Goal: Task Accomplishment & Management: Manage account settings

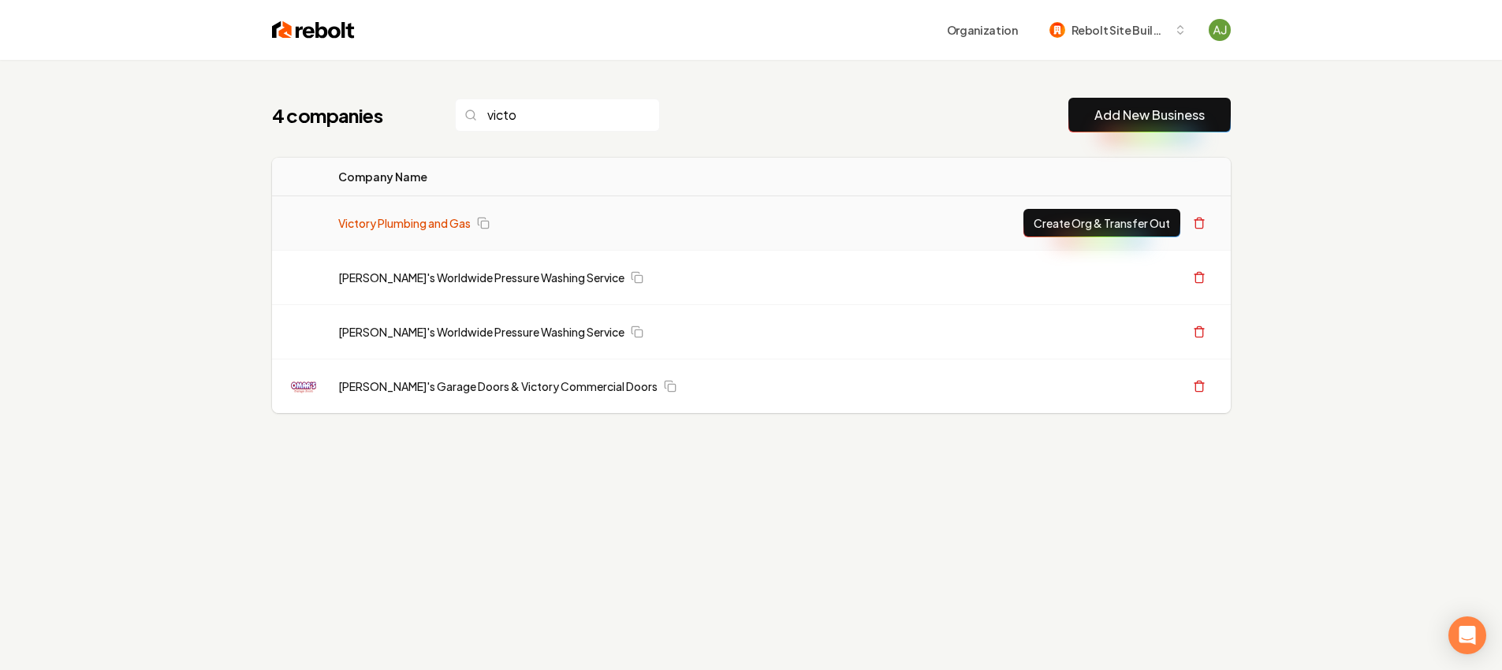
type input "victo"
click at [441, 220] on link "Victory Plumbing and Gas" at bounding box center [404, 223] width 132 height 16
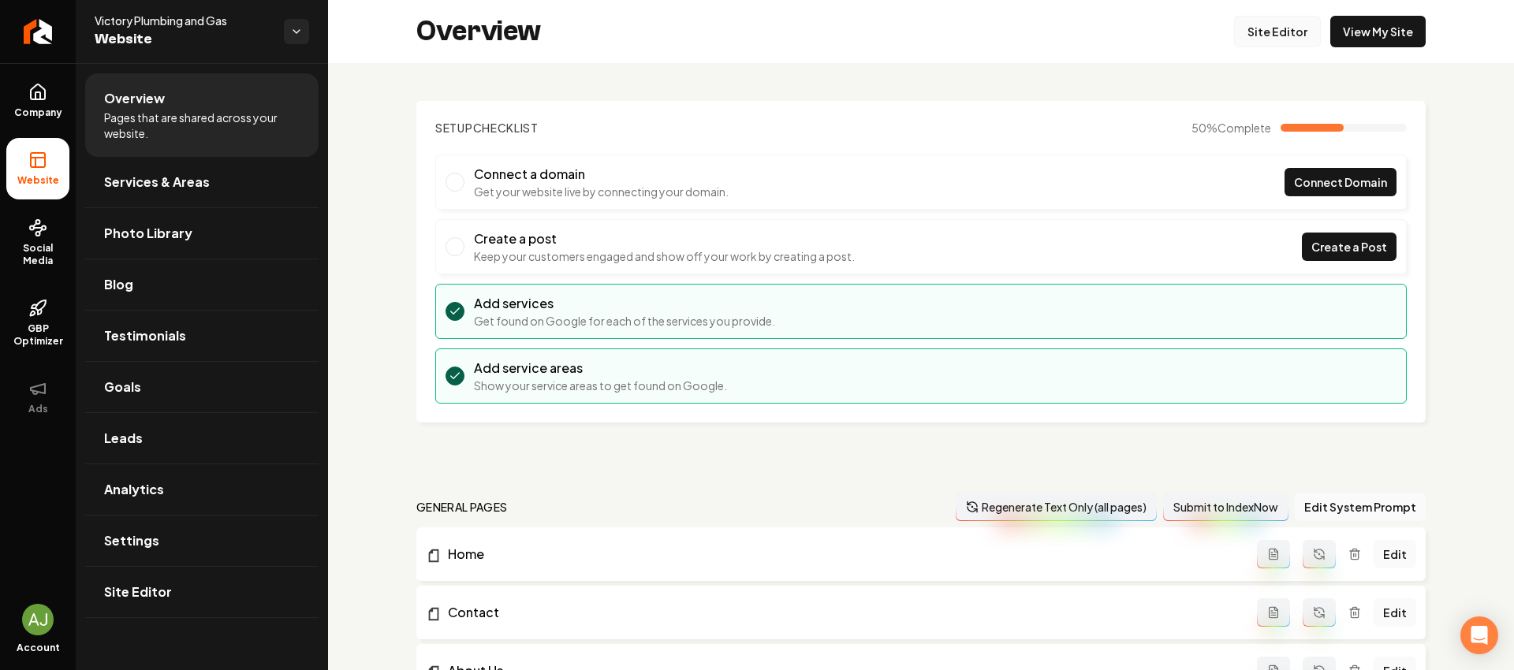
click at [1272, 33] on link "Site Editor" at bounding box center [1277, 32] width 87 height 32
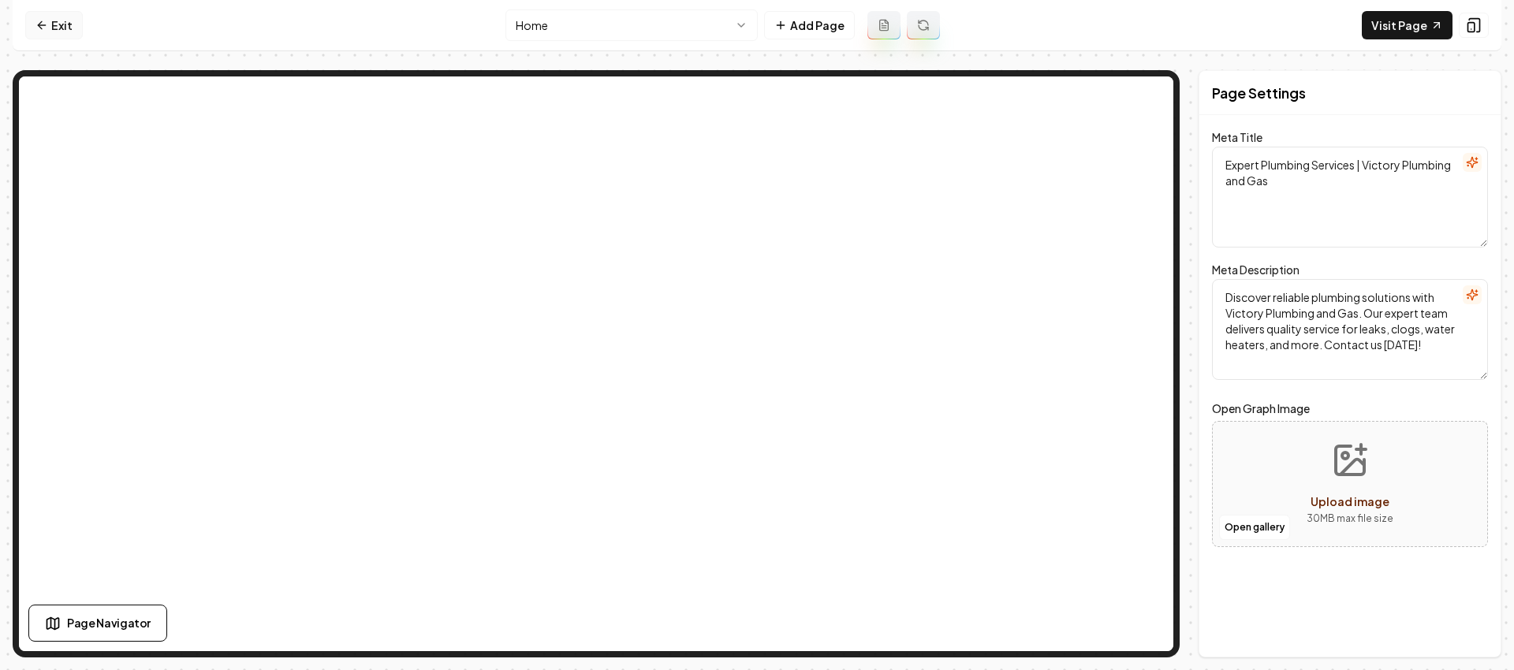
click at [51, 18] on link "Exit" at bounding box center [54, 25] width 58 height 28
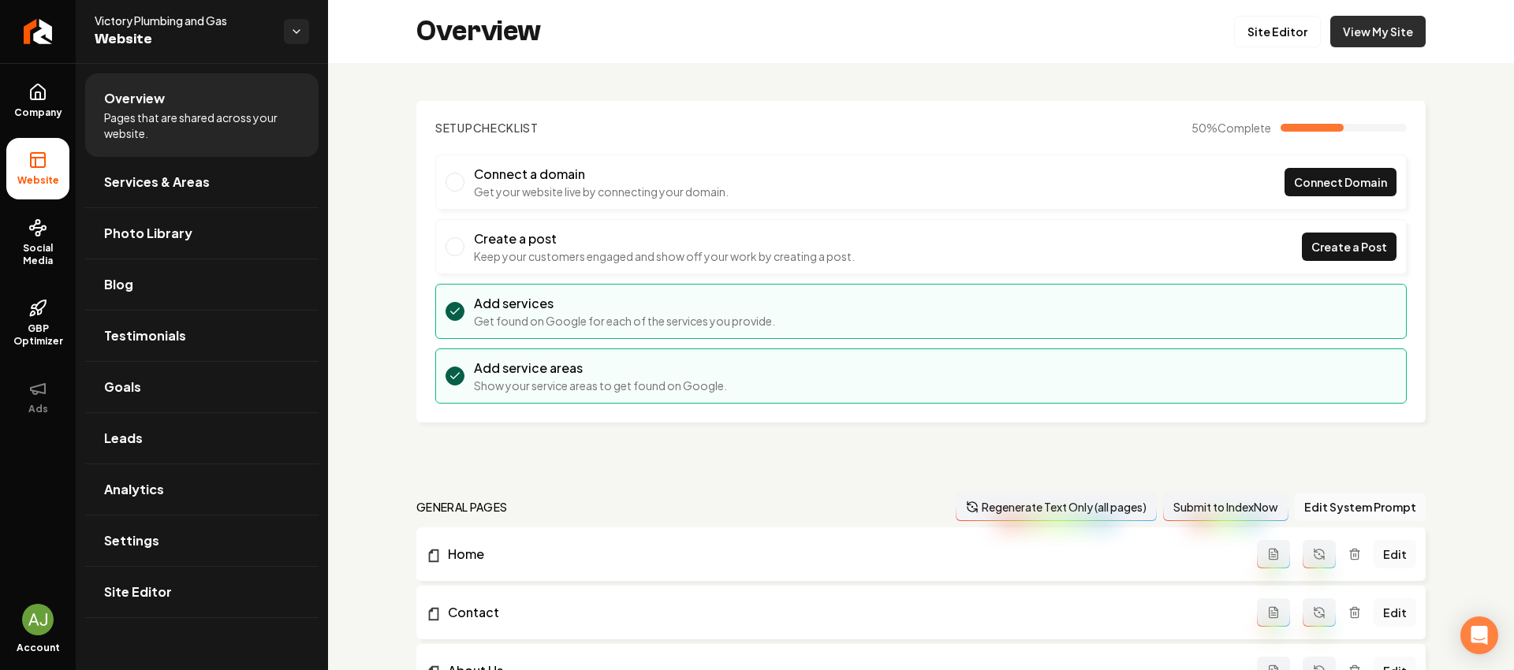
click at [1369, 27] on link "View My Site" at bounding box center [1377, 32] width 95 height 32
click at [1283, 34] on link "Site Editor" at bounding box center [1277, 32] width 87 height 32
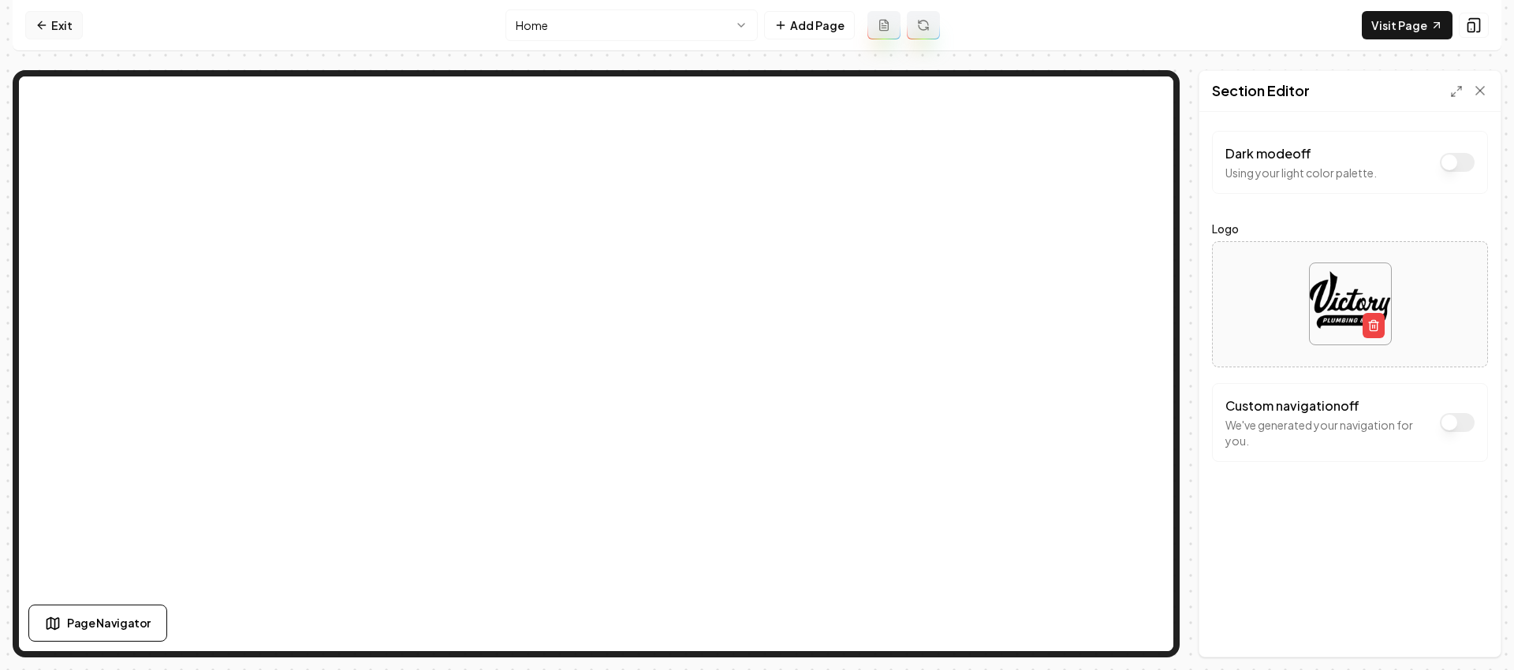
click at [46, 24] on icon at bounding box center [41, 25] width 13 height 13
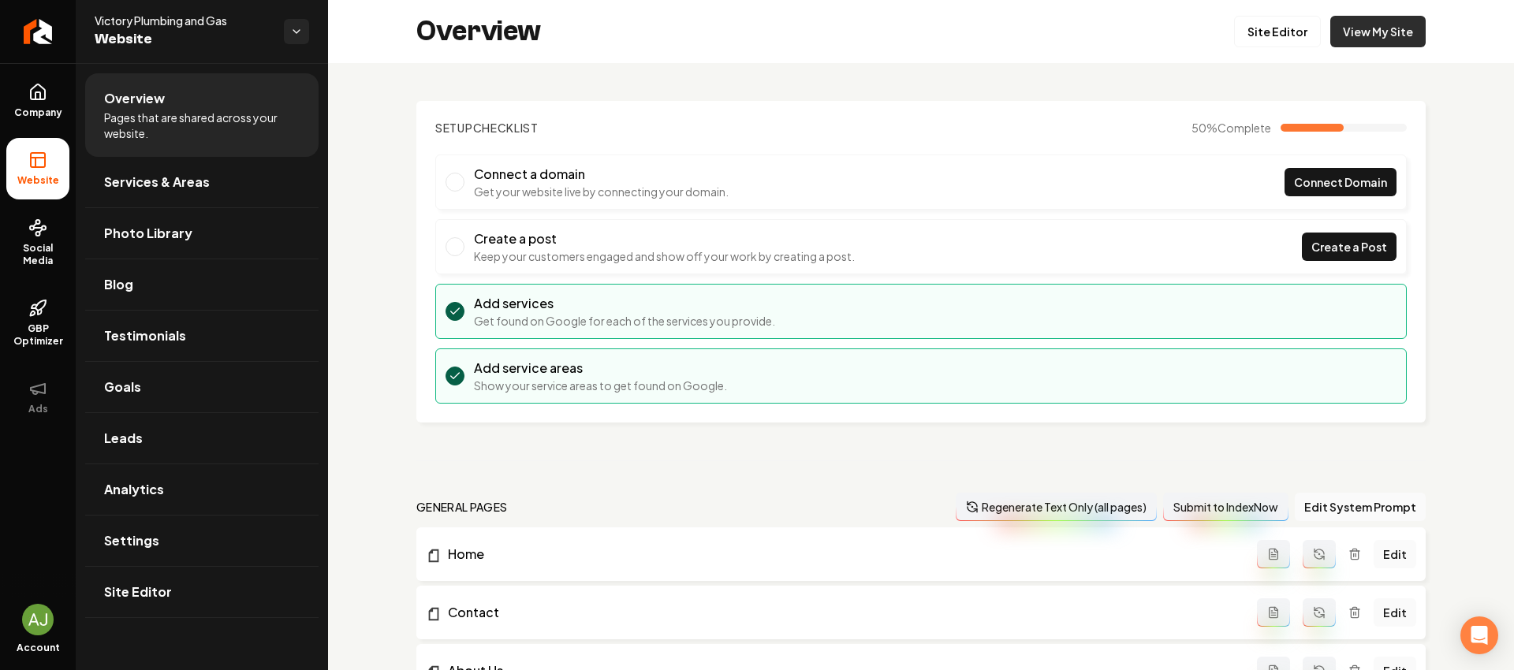
click at [1362, 24] on link "View My Site" at bounding box center [1377, 32] width 95 height 32
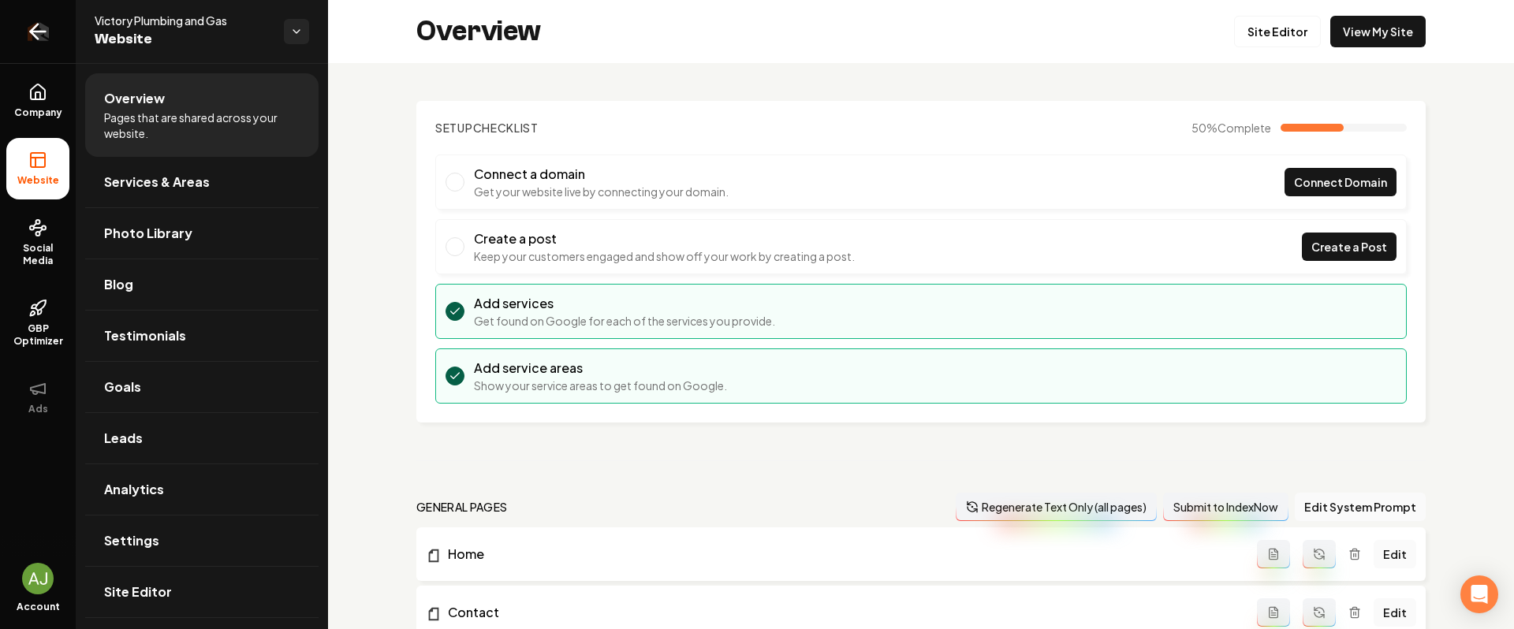
click at [46, 9] on link "Return to dashboard" at bounding box center [38, 31] width 76 height 63
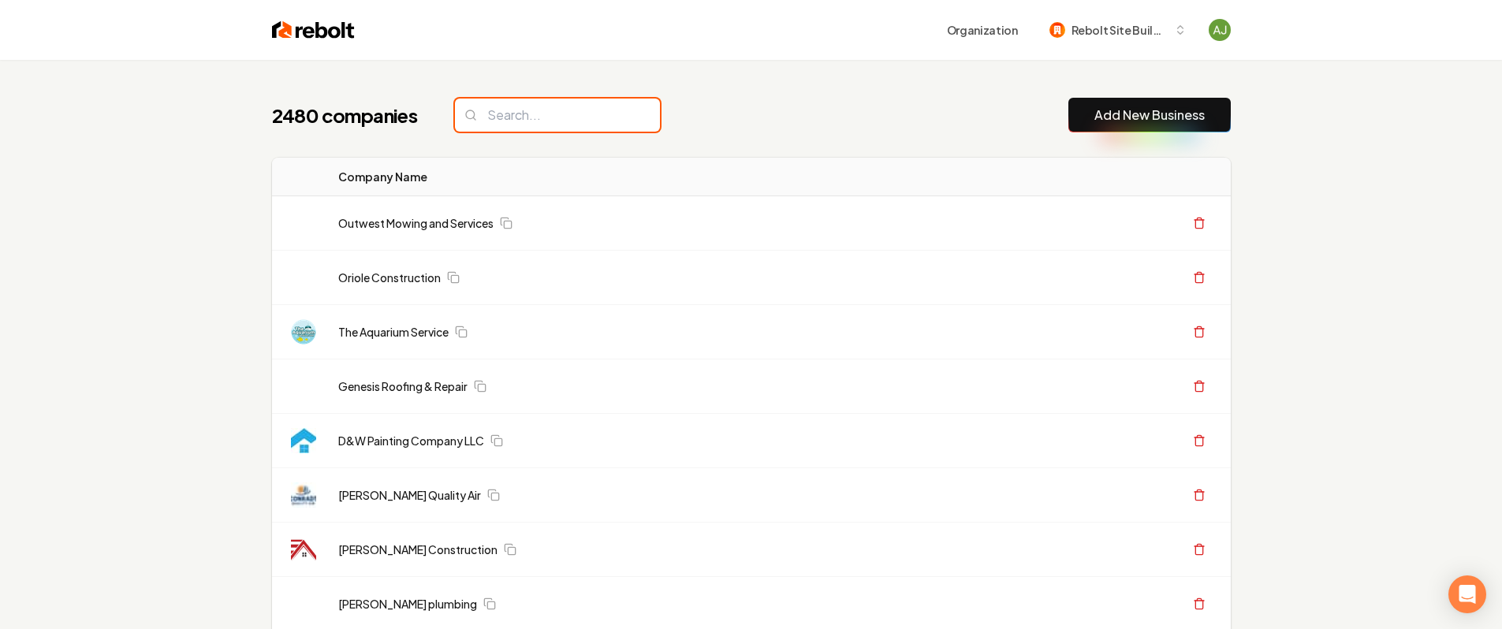
click at [568, 114] on input "search" at bounding box center [557, 115] width 205 height 33
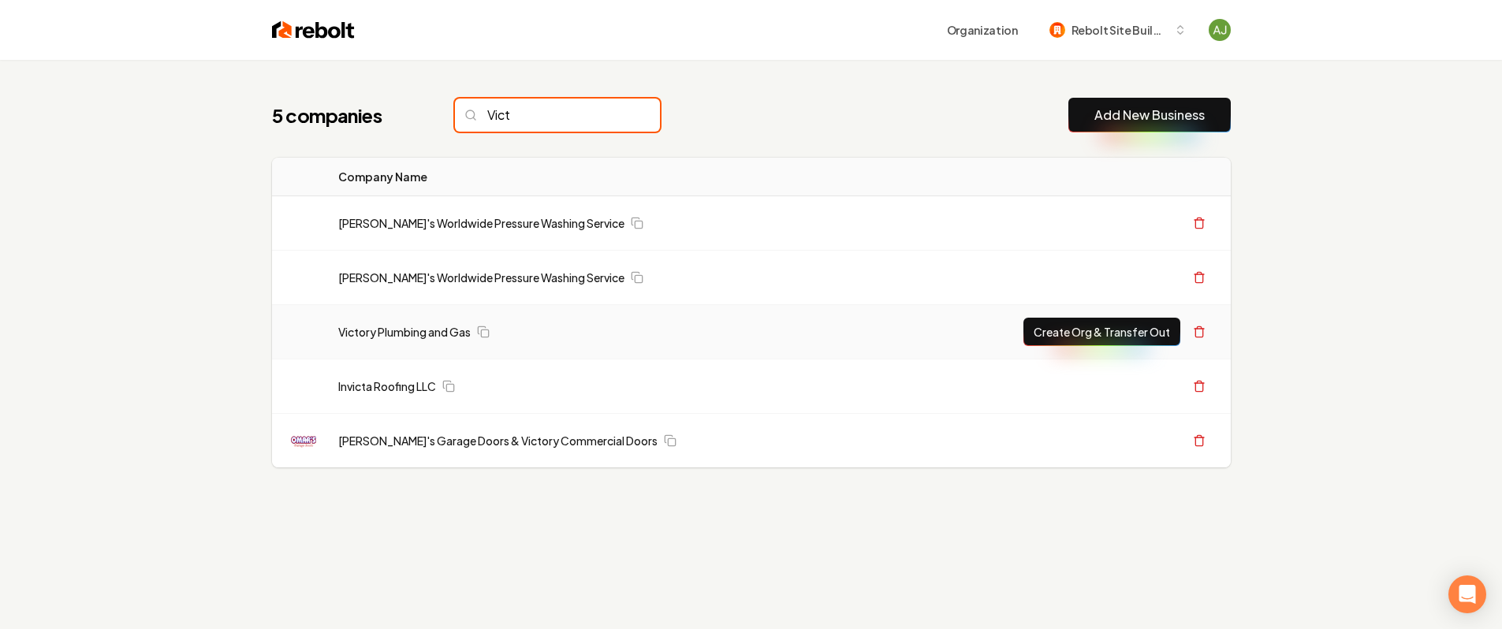
type input "Vict"
click at [1055, 326] on button "Create Org & Transfer Out" at bounding box center [1101, 332] width 157 height 28
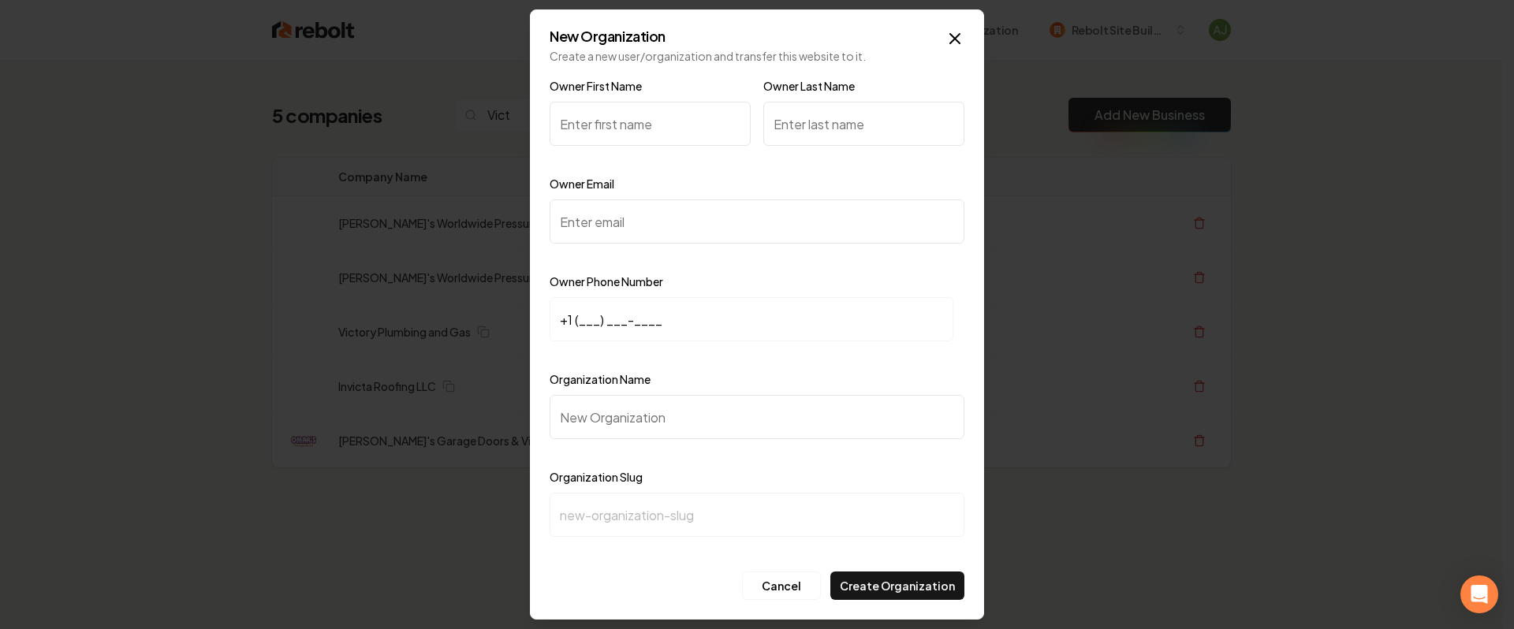
click at [635, 226] on input "Owner Email" at bounding box center [756, 221] width 415 height 44
paste input "[EMAIL_ADDRESS][DOMAIN_NAME]"
type input "[EMAIL_ADDRESS][DOMAIN_NAME]"
click at [701, 311] on input "+1 (___) ___-____" at bounding box center [751, 319] width 404 height 44
paste input "972) 369-9339"
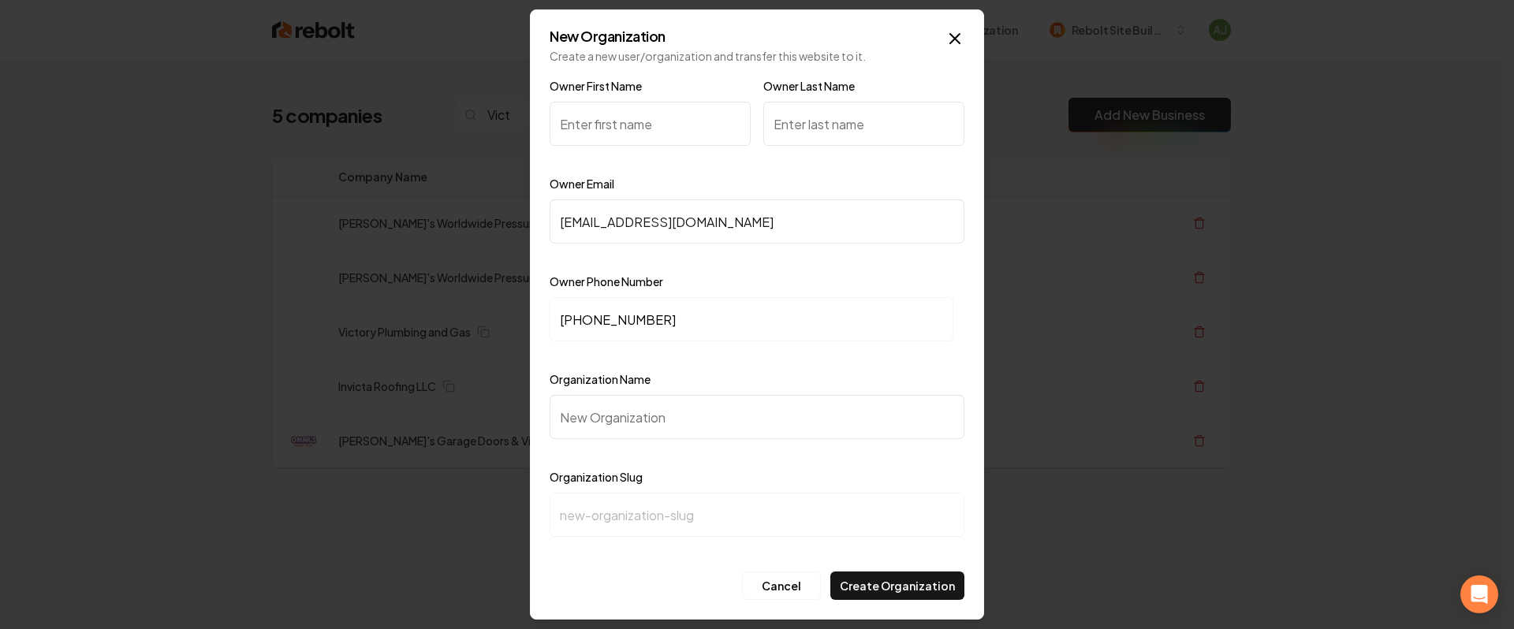
type input "[PHONE_NUMBER]"
click at [679, 117] on input "Owner First Name" at bounding box center [649, 124] width 201 height 44
type input "[PERSON_NAME]"
click at [866, 126] on input "Owner Last Name" at bounding box center [863, 124] width 201 height 44
type input "[PERSON_NAME]"
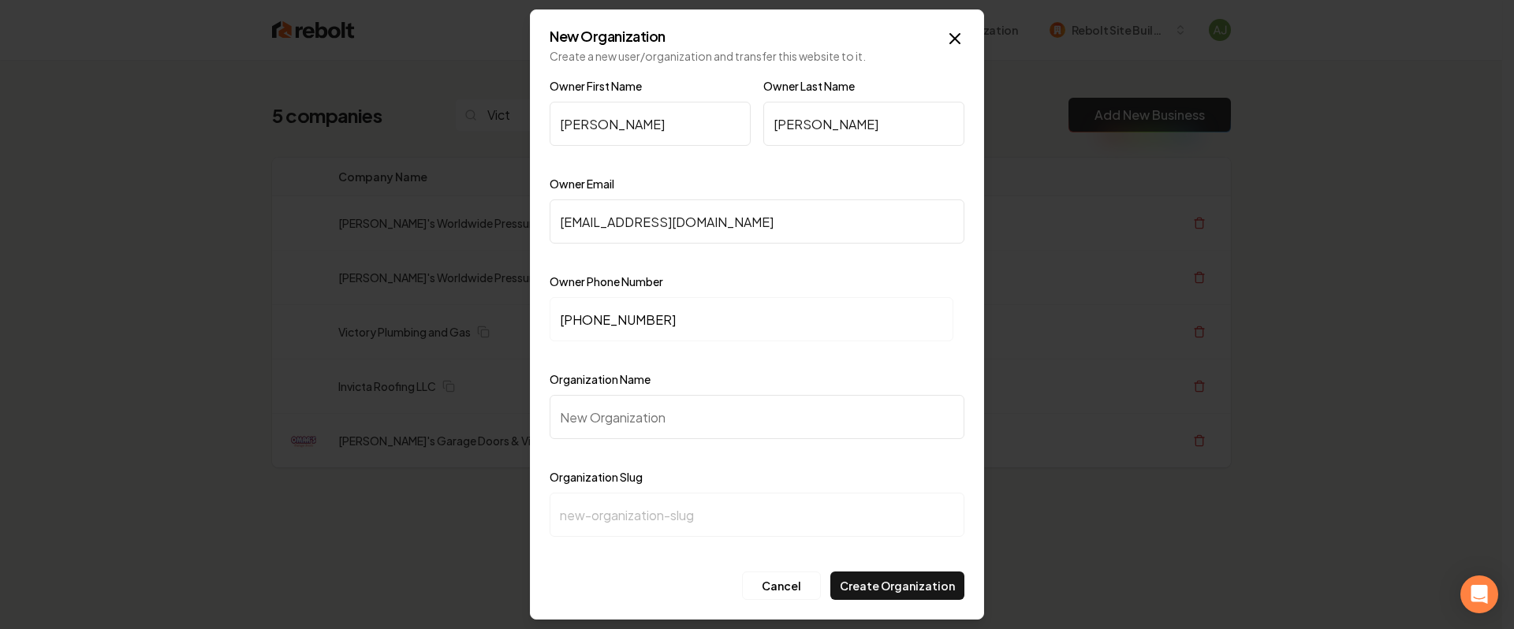
click at [621, 400] on input "Organization Name" at bounding box center [756, 417] width 415 height 44
type input "V"
type input "v"
type input "Vi"
type input "vi"
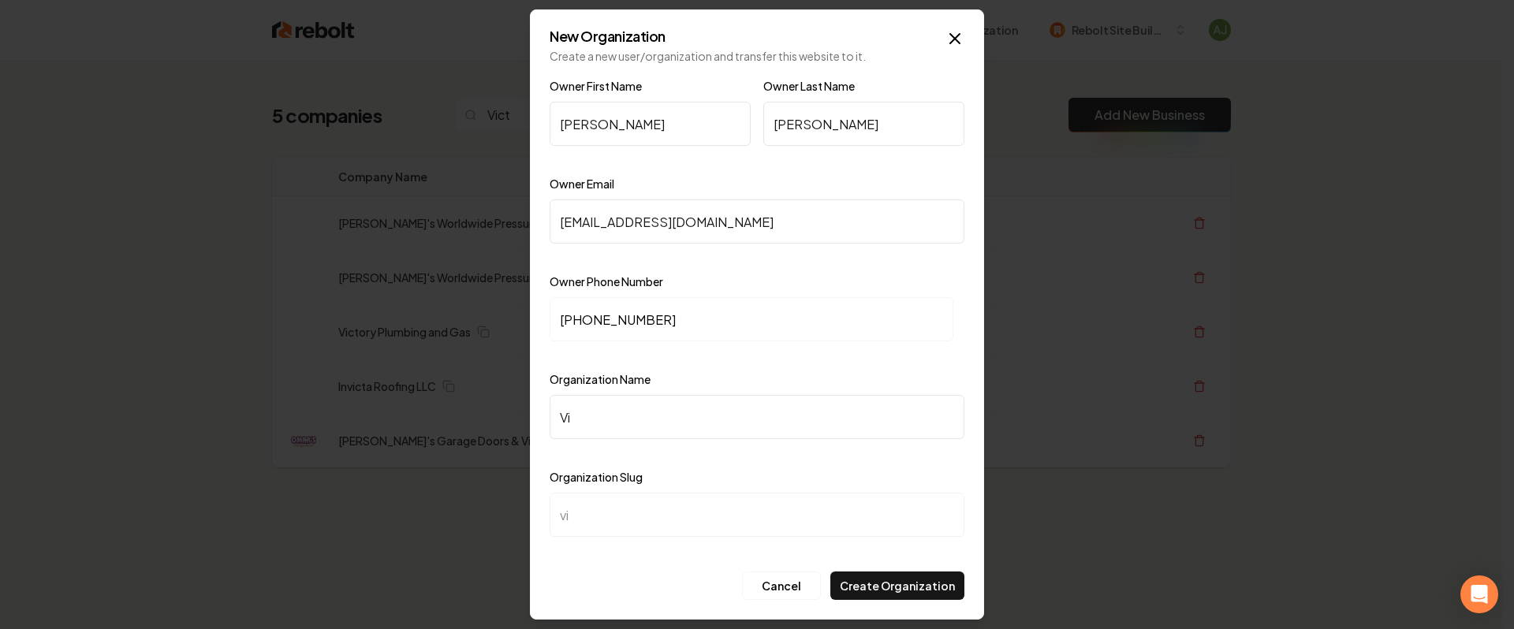
type input "Vic"
type input "vic"
type input "Vict"
type input "vict"
type input "Victo"
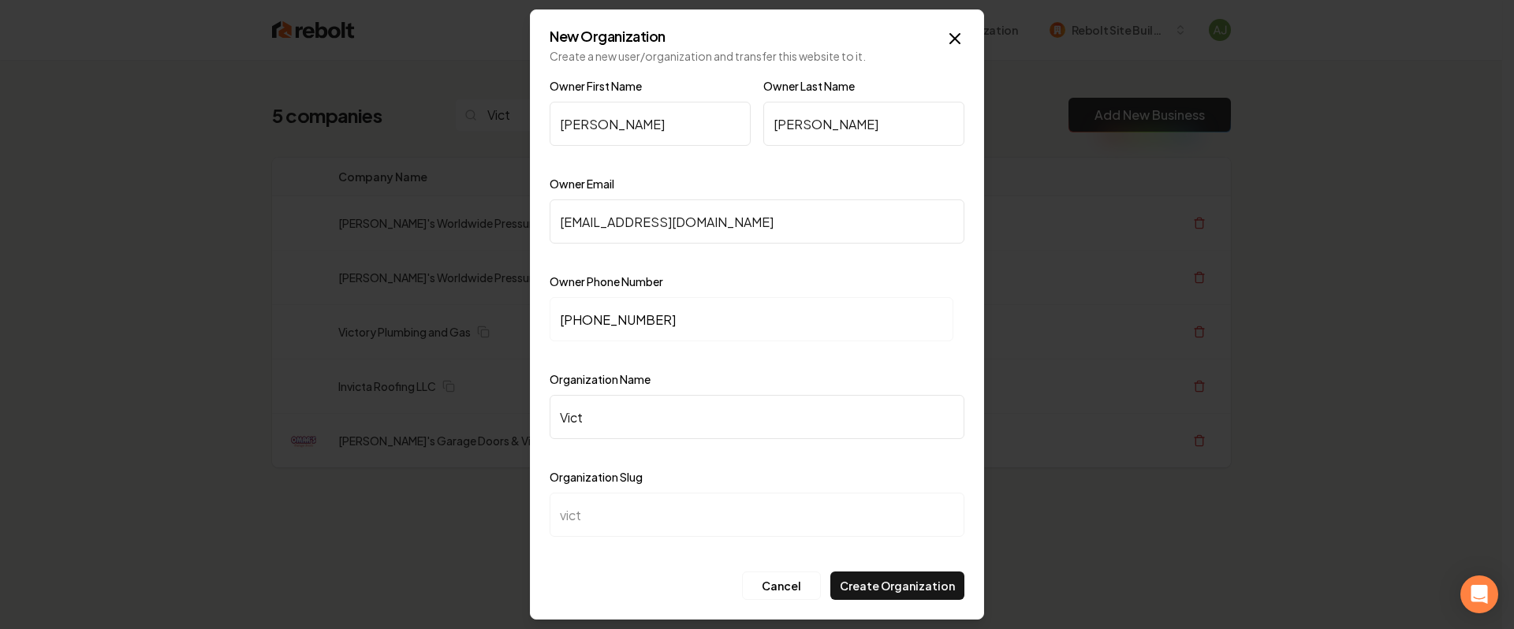
type input "victo"
type input "[PERSON_NAME]"
type input "Victory"
type input "victory"
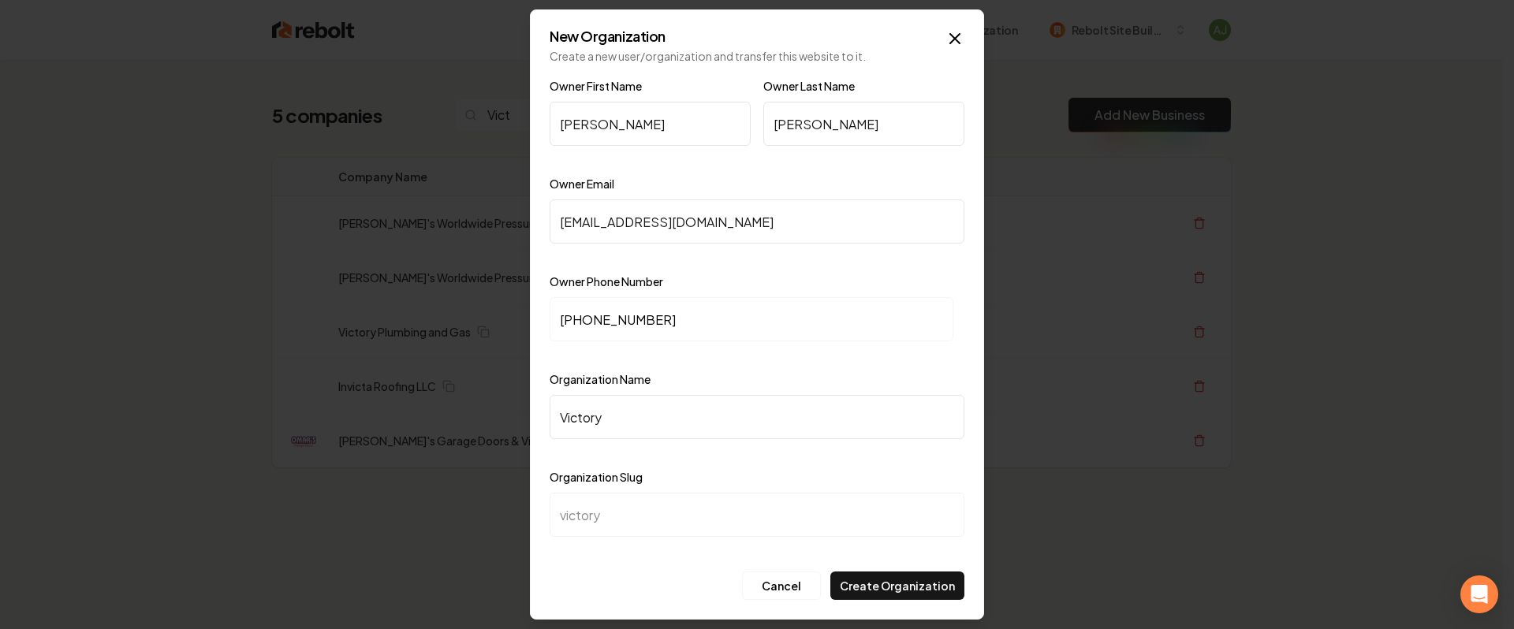
type input "Victory P"
type input "victory-p"
type input "Victory Pl"
type input "victory-pl"
type input "Victory Plu"
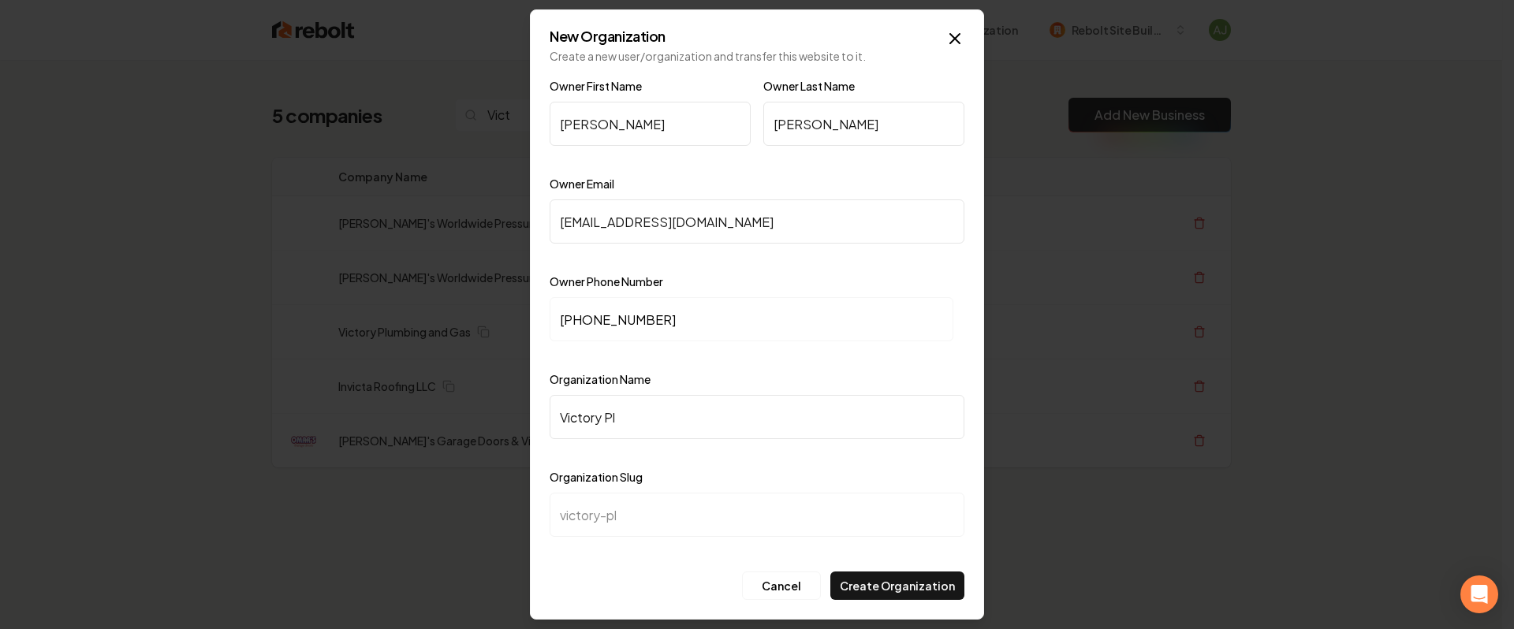
type input "victory-plu"
type input "Victory Plum"
type input "victory-plum"
type input "Victory Plumb"
type input "victory-plumb"
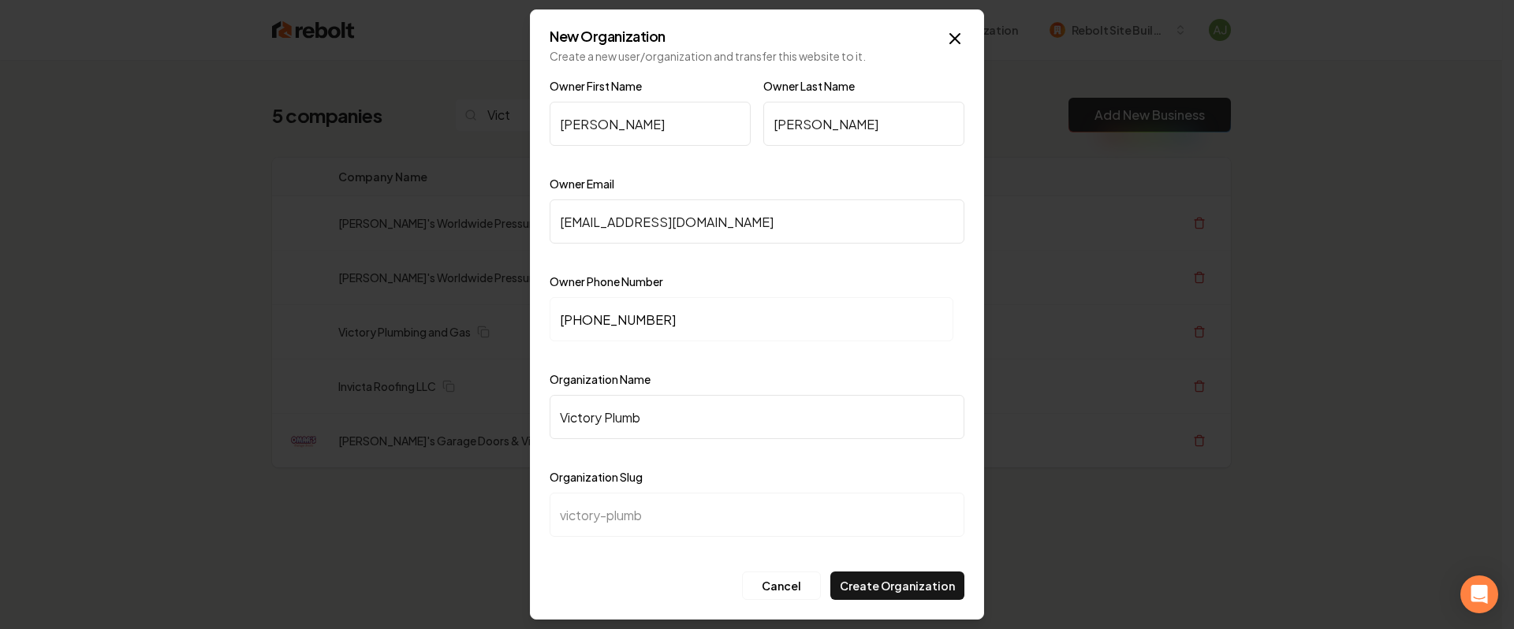
type input "Victory Plumbi"
type input "victory-plumbi"
type input "Victory Plumbin"
type input "victory-plumbin"
type input "Victory Plumbing"
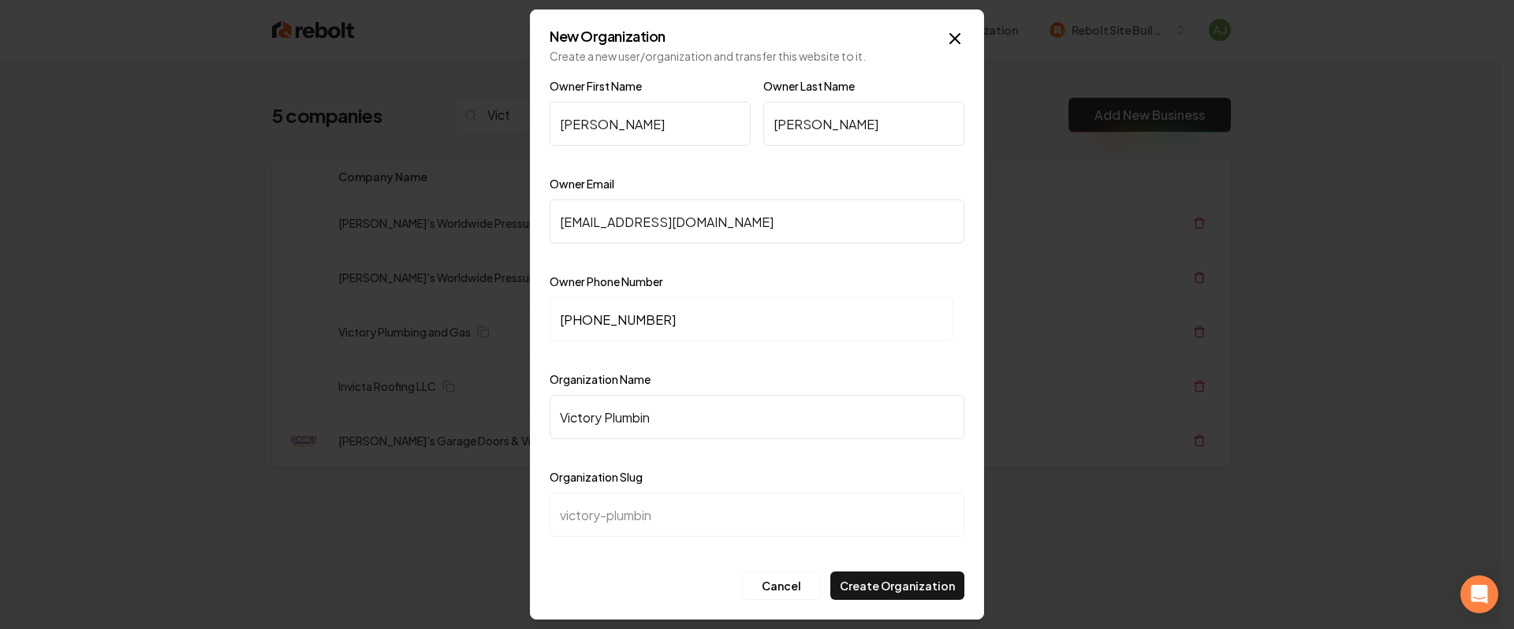
type input "victory-plumbing"
type input "Victory Plumbing a"
type input "victory-plumbing-a"
type input "Victory Plumbing an"
type input "victory-plumbing-an"
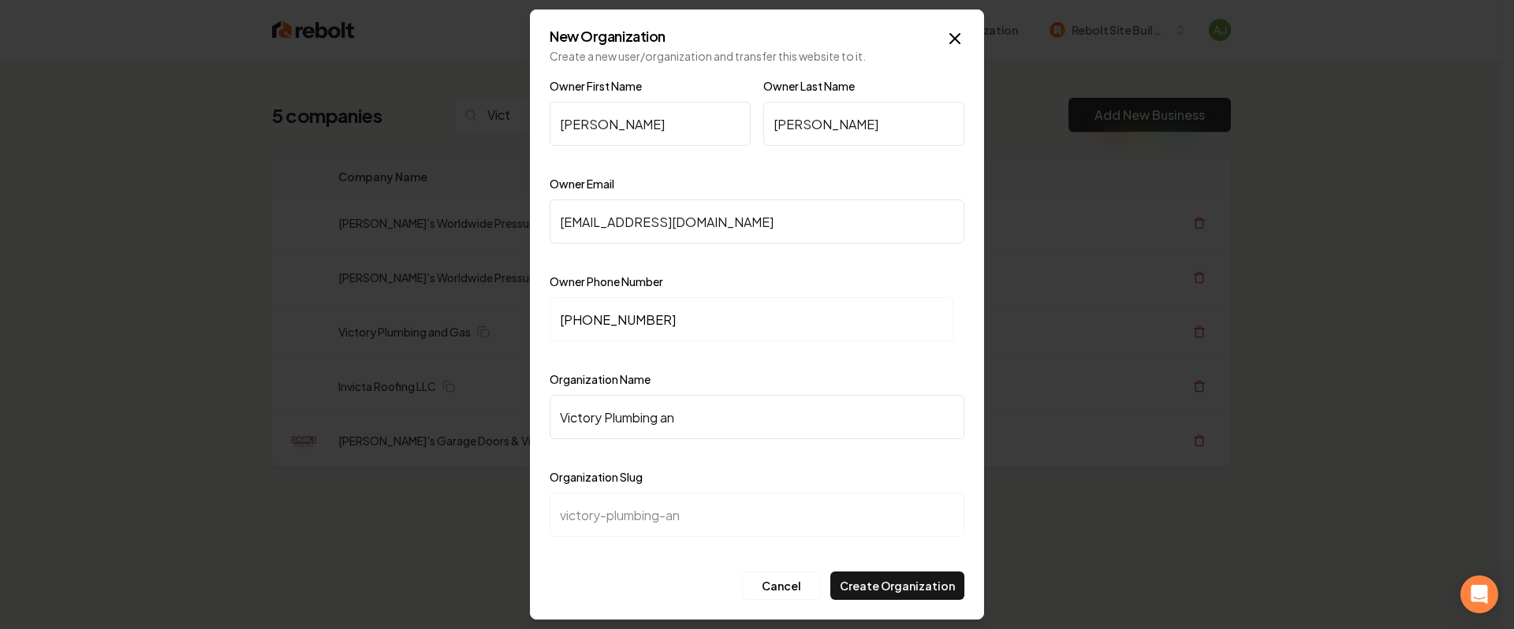
type input "Victory Plumbing and"
type input "victory-plumbing-and"
type input "Victory Plumbing and G"
type input "victory-plumbing-and-g"
type input "Victory Plumbing and Ga"
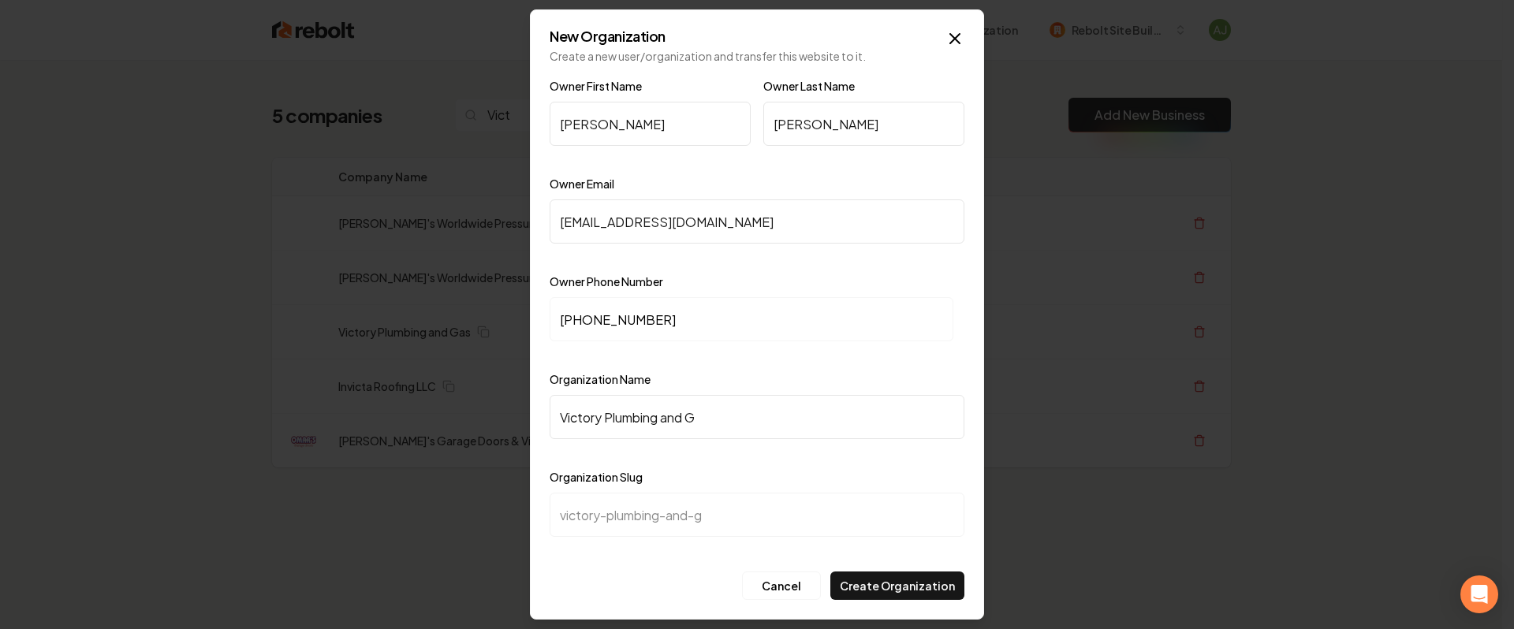
type input "victory-plumbing-and-ga"
type input "Victory Plumbing and Gas"
type input "victory-plumbing-and-gas"
type input "Victory Plumbing and Gas"
click at [917, 583] on button "Create Organization" at bounding box center [897, 586] width 134 height 28
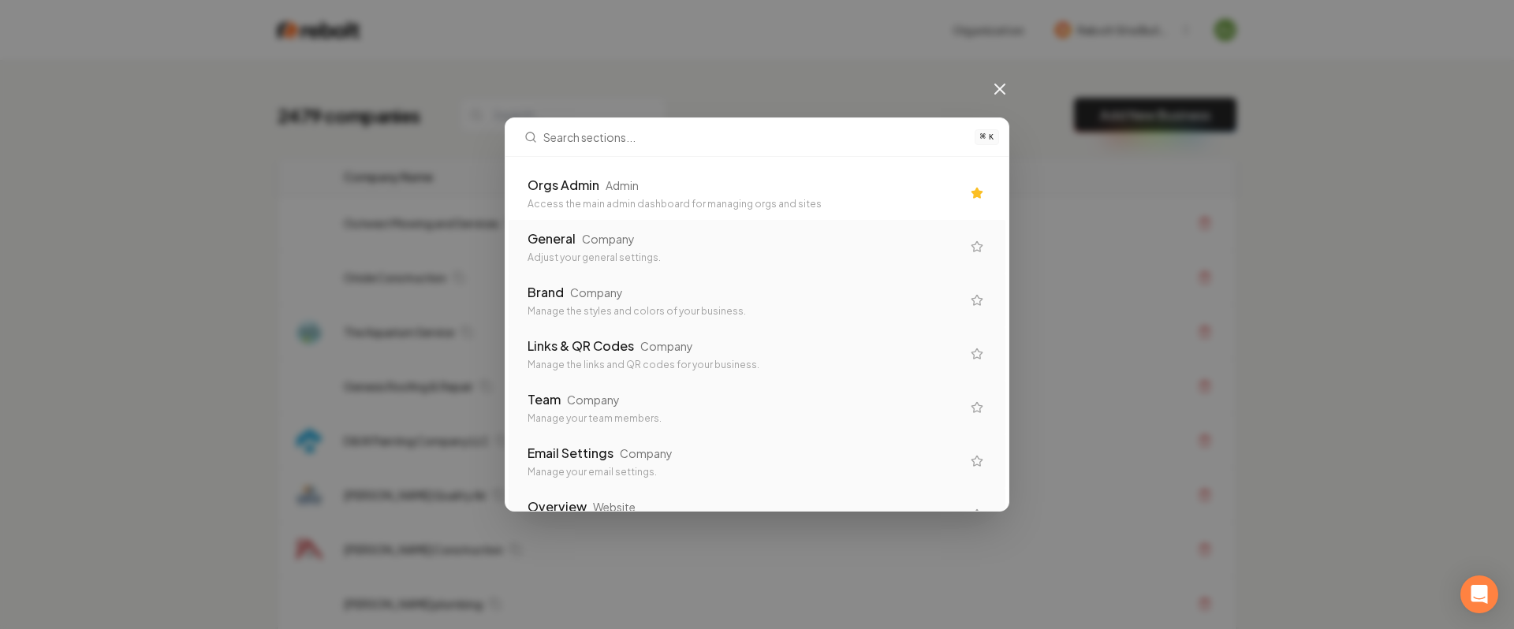
click at [664, 188] on div "Orgs Admin Admin" at bounding box center [744, 185] width 434 height 19
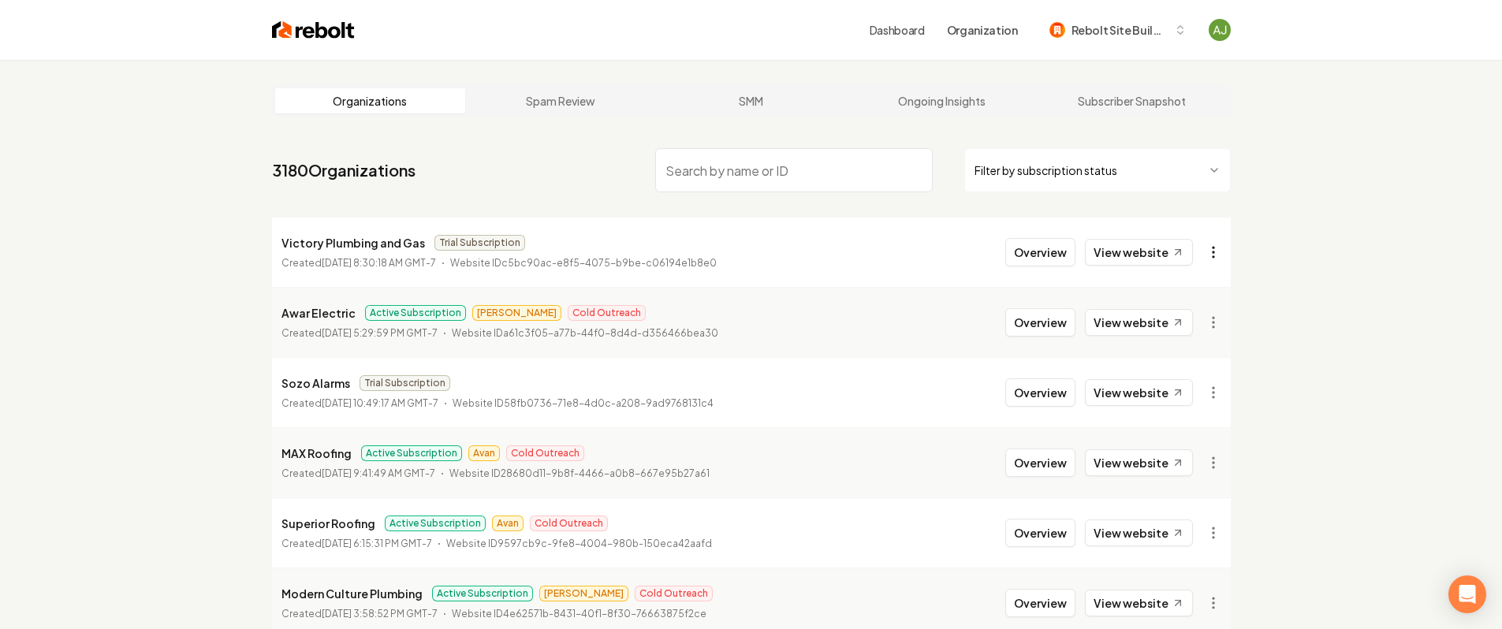
click at [1216, 251] on html "Dashboard Organization Rebolt Site Builder Organizations Spam Review SMM Ongoin…" at bounding box center [751, 314] width 1502 height 629
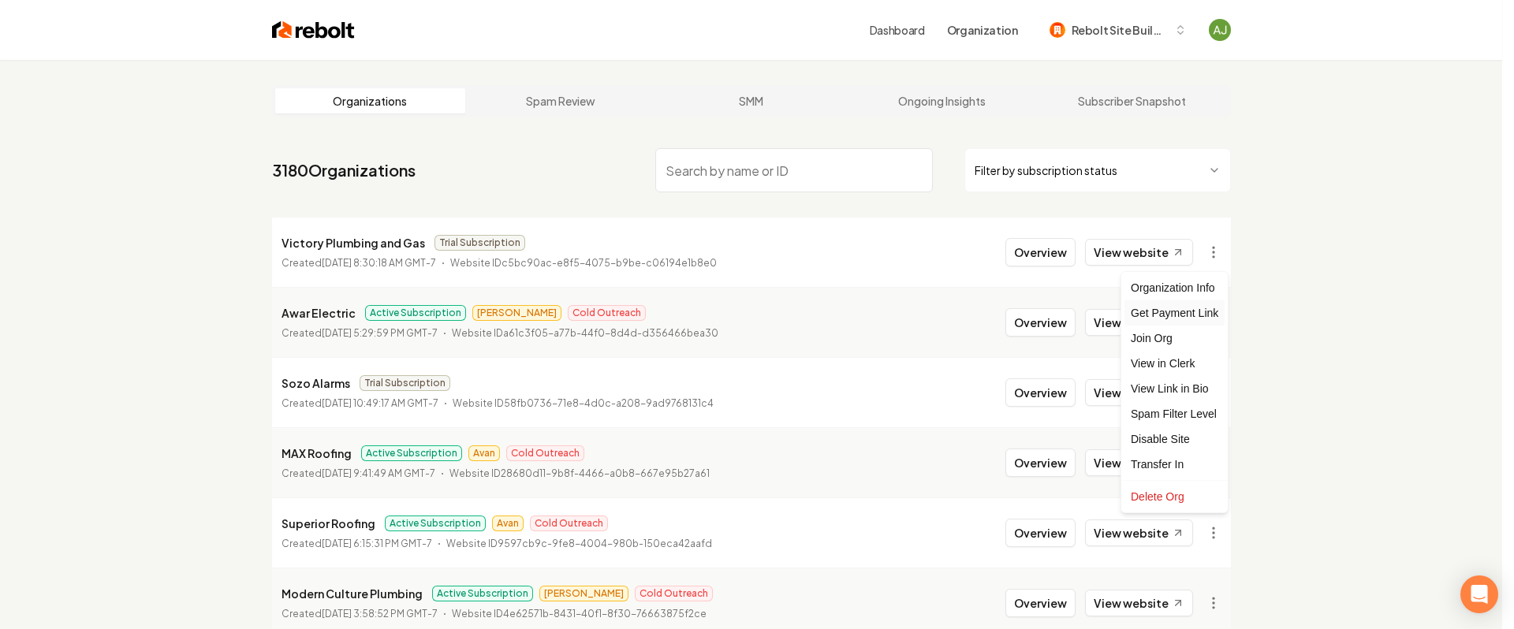
click at [1192, 311] on div "Get Payment Link" at bounding box center [1174, 312] width 100 height 25
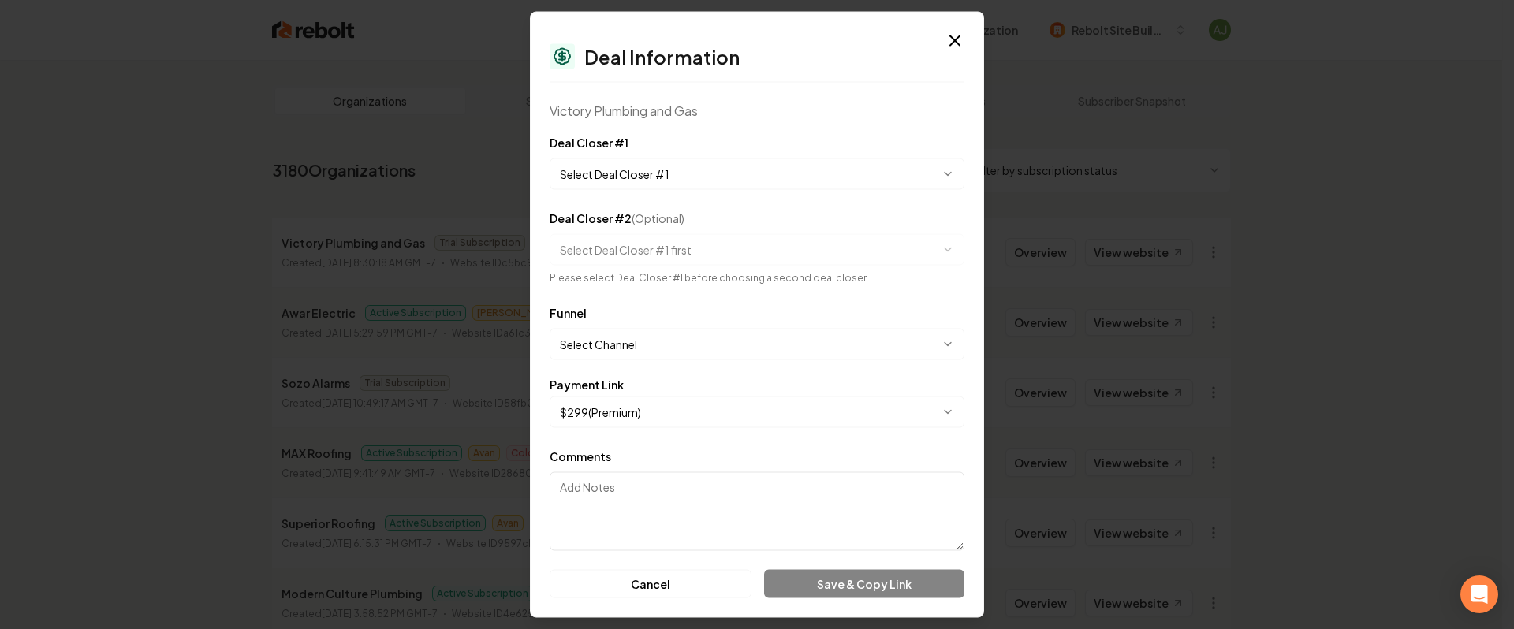
click at [624, 177] on body "Dashboard Organization Rebolt Site Builder Organizations Spam Review SMM Ongoin…" at bounding box center [751, 314] width 1502 height 629
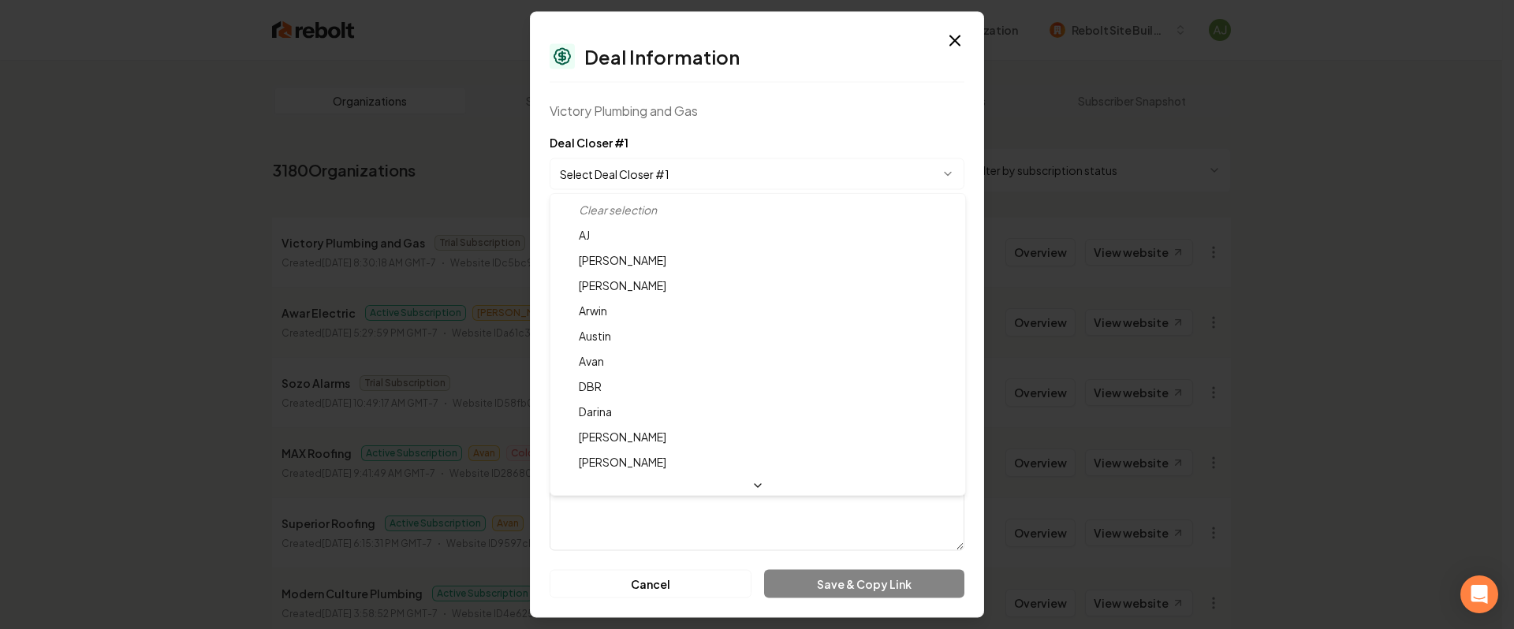
select select "**********"
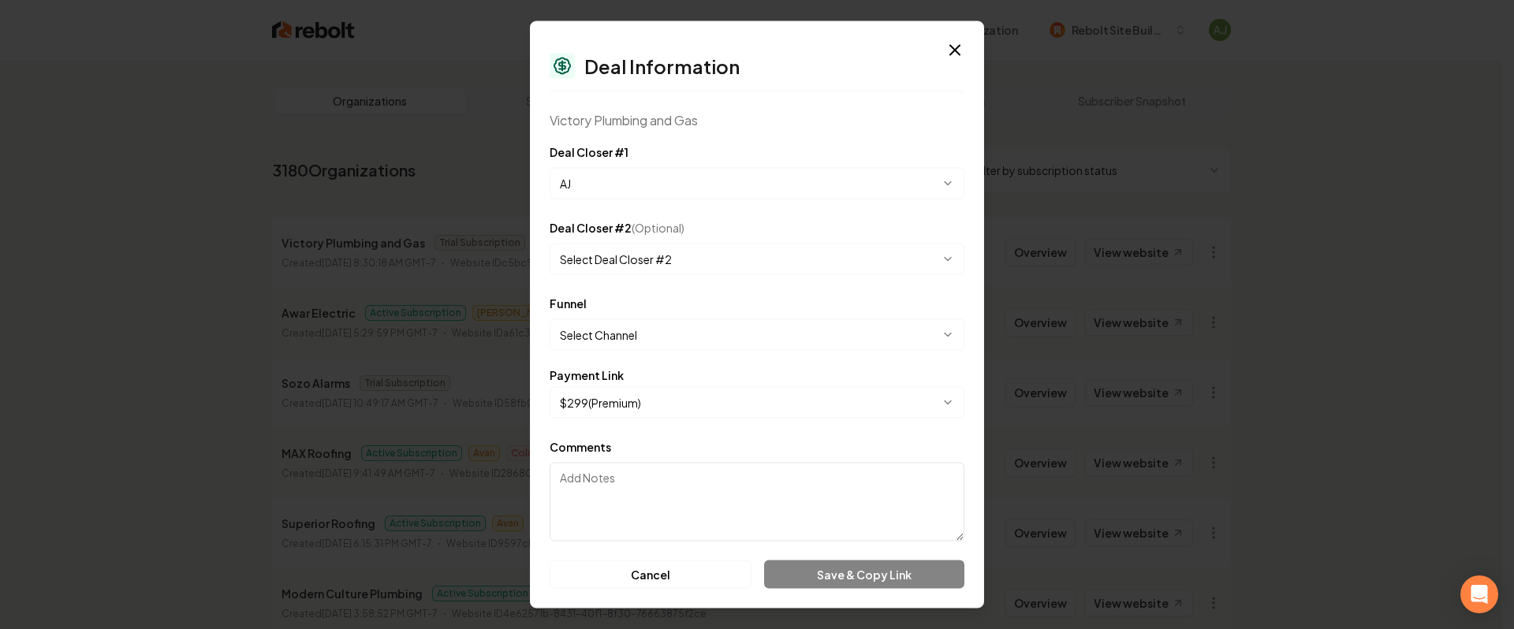
click at [614, 329] on body "Dashboard Organization Rebolt Site Builder Organizations Spam Review SMM Ongoin…" at bounding box center [751, 314] width 1502 height 629
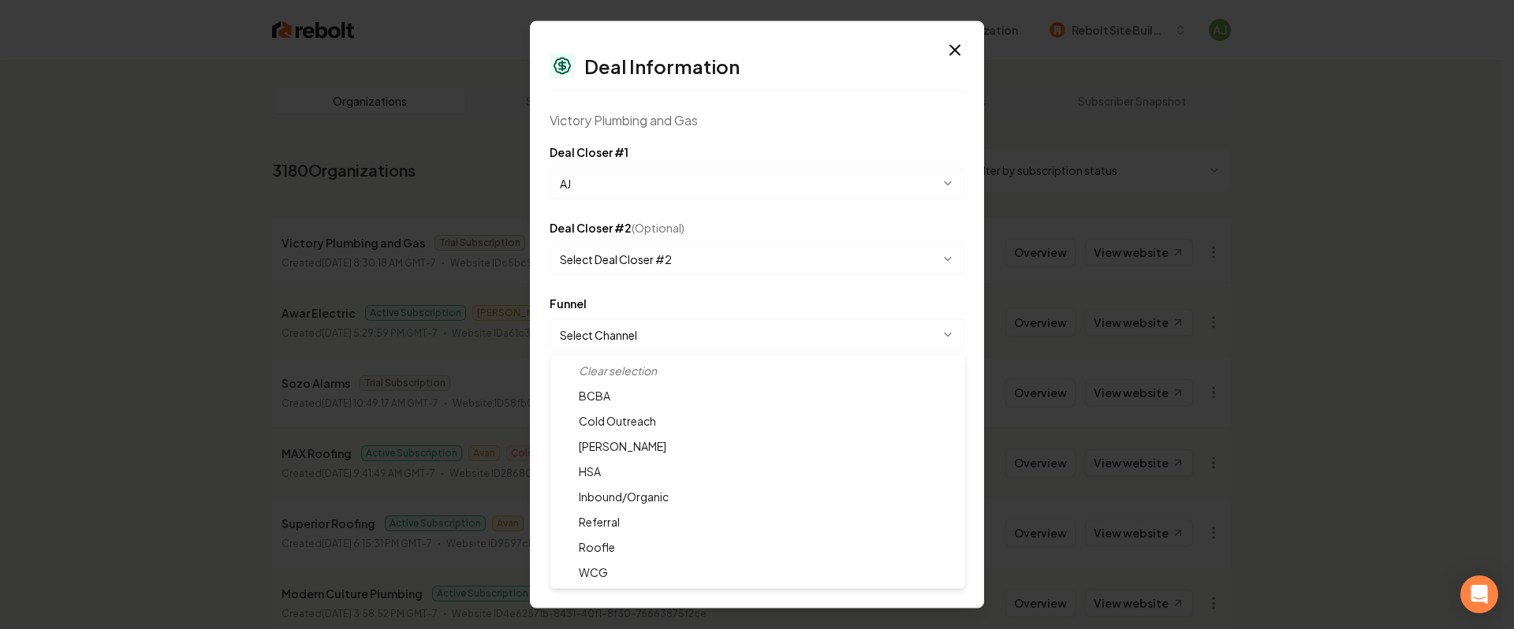
select select "**********"
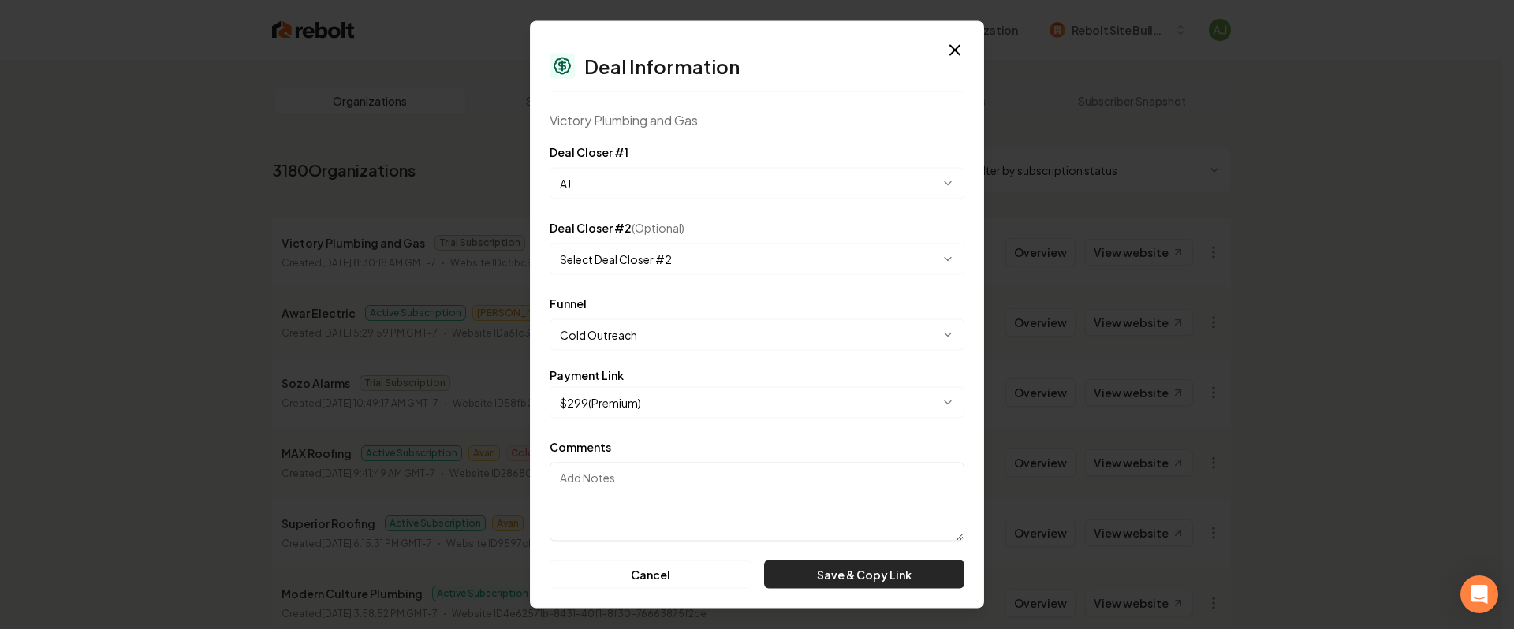
click at [876, 579] on button "Save & Copy Link" at bounding box center [864, 575] width 200 height 28
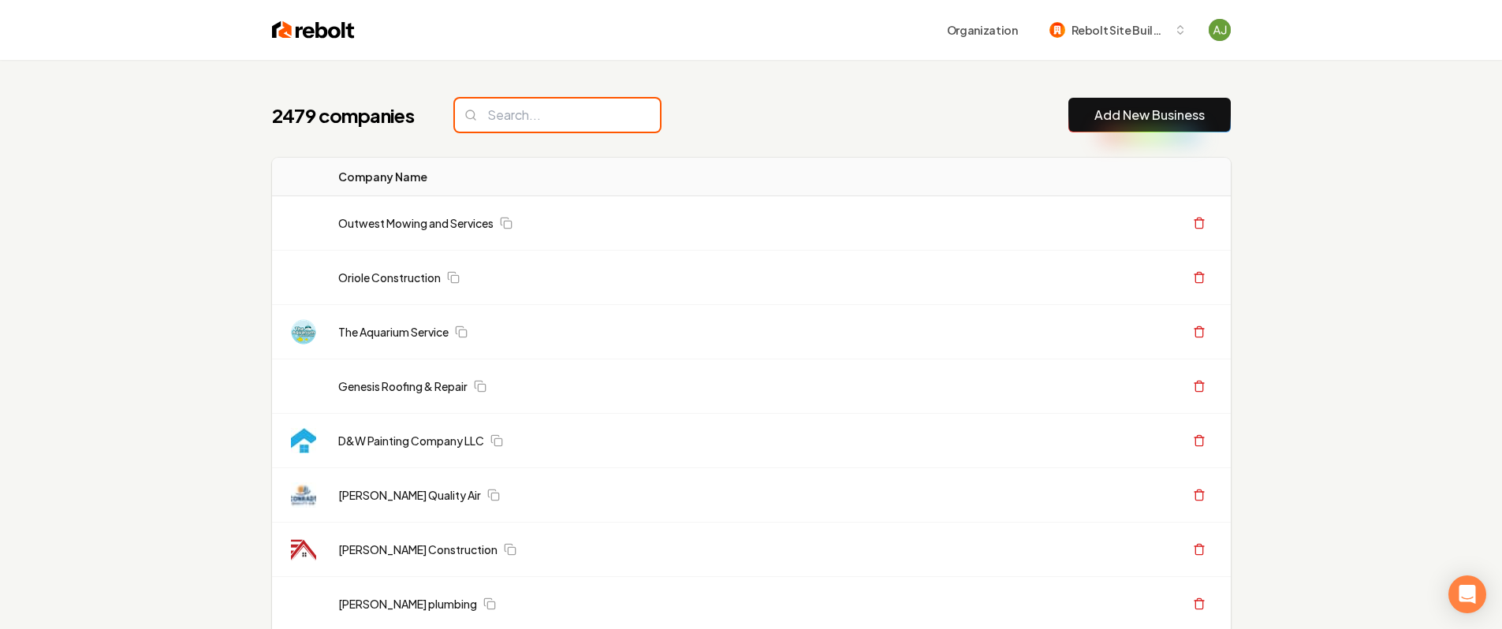
click at [564, 117] on input "search" at bounding box center [557, 115] width 205 height 33
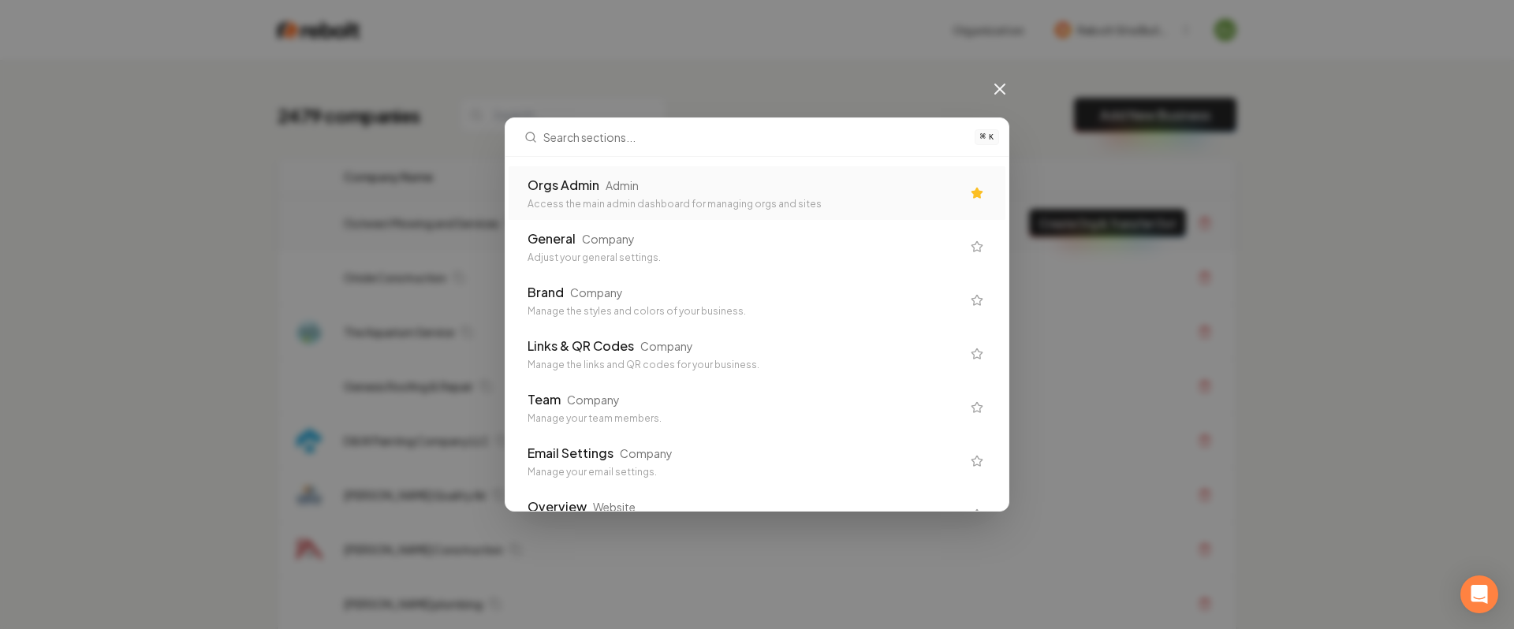
click at [784, 195] on div "Orgs Admin Admin Access the main admin dashboard for managing orgs and sites" at bounding box center [744, 193] width 434 height 35
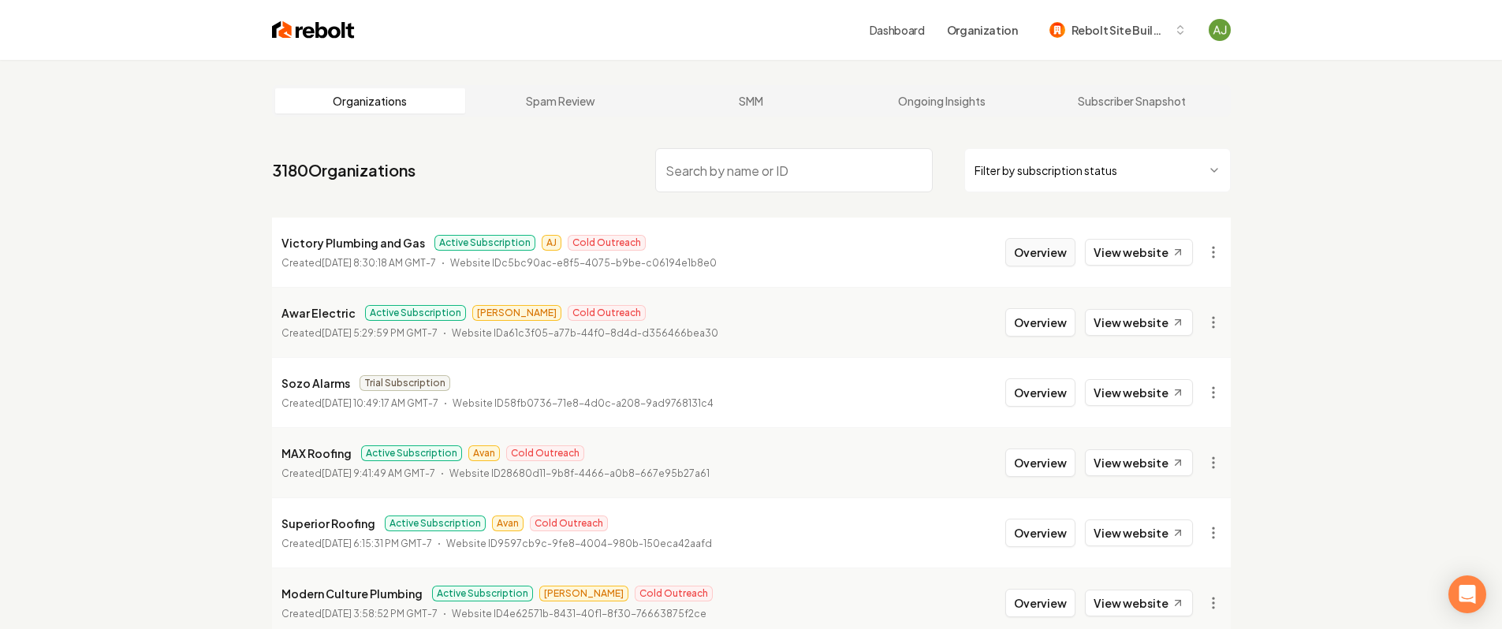
click at [1039, 252] on button "Overview" at bounding box center [1040, 252] width 70 height 28
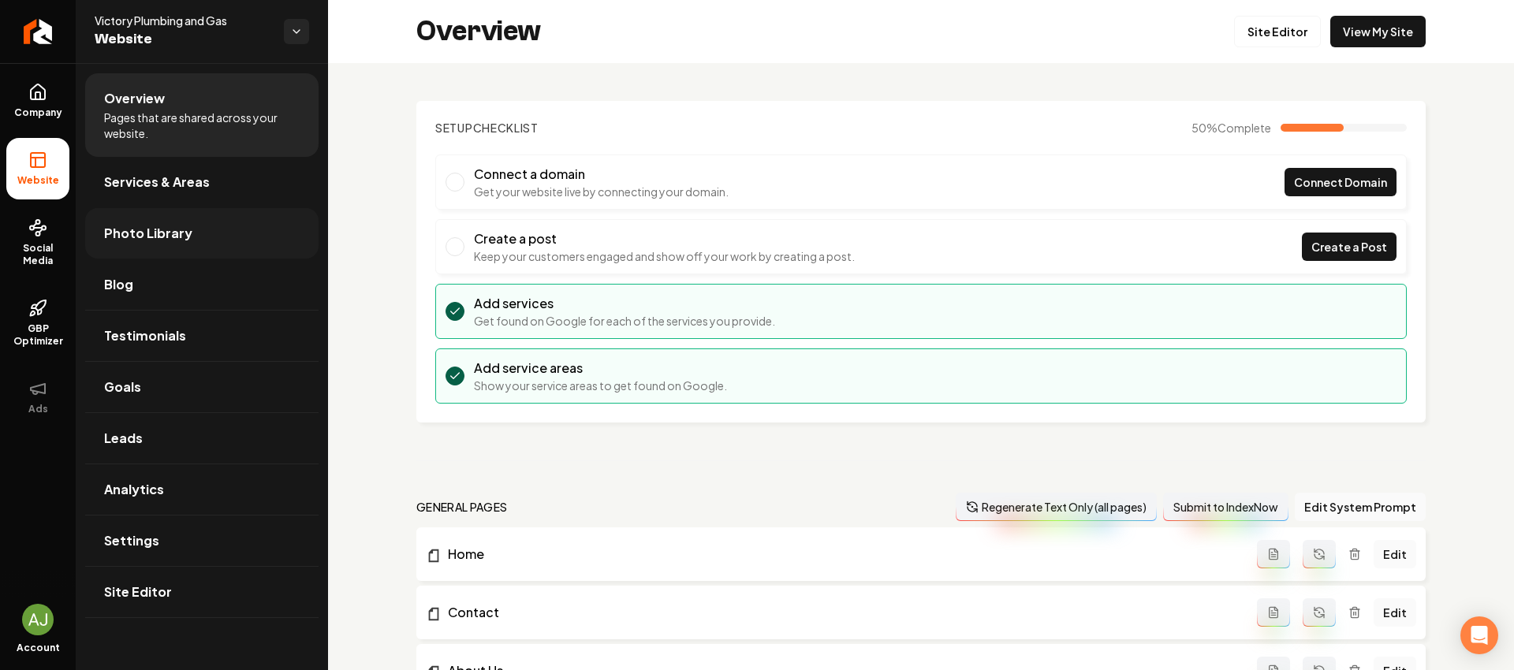
click at [173, 240] on span "Photo Library" at bounding box center [148, 233] width 88 height 19
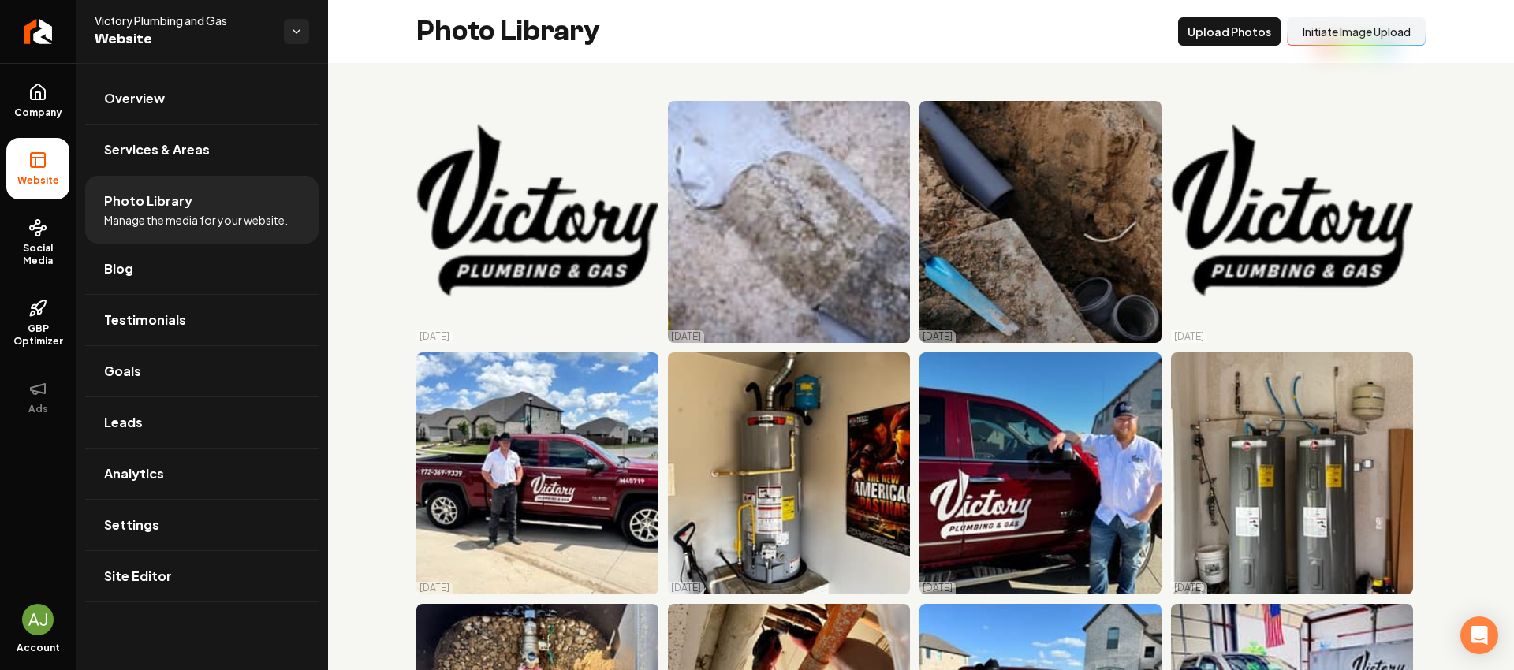
click at [1329, 36] on button "Initiate Image Upload" at bounding box center [1356, 31] width 139 height 28
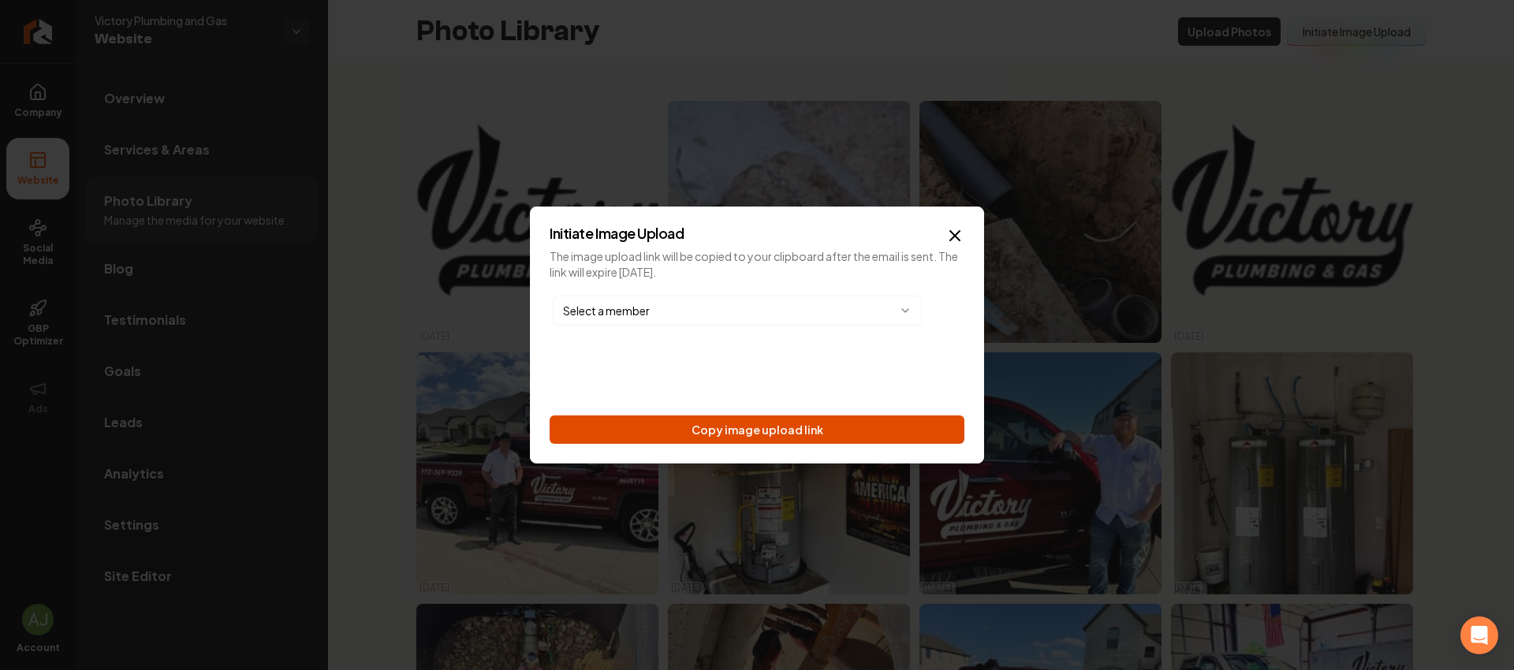
click at [774, 434] on button "Copy image upload link" at bounding box center [756, 429] width 415 height 28
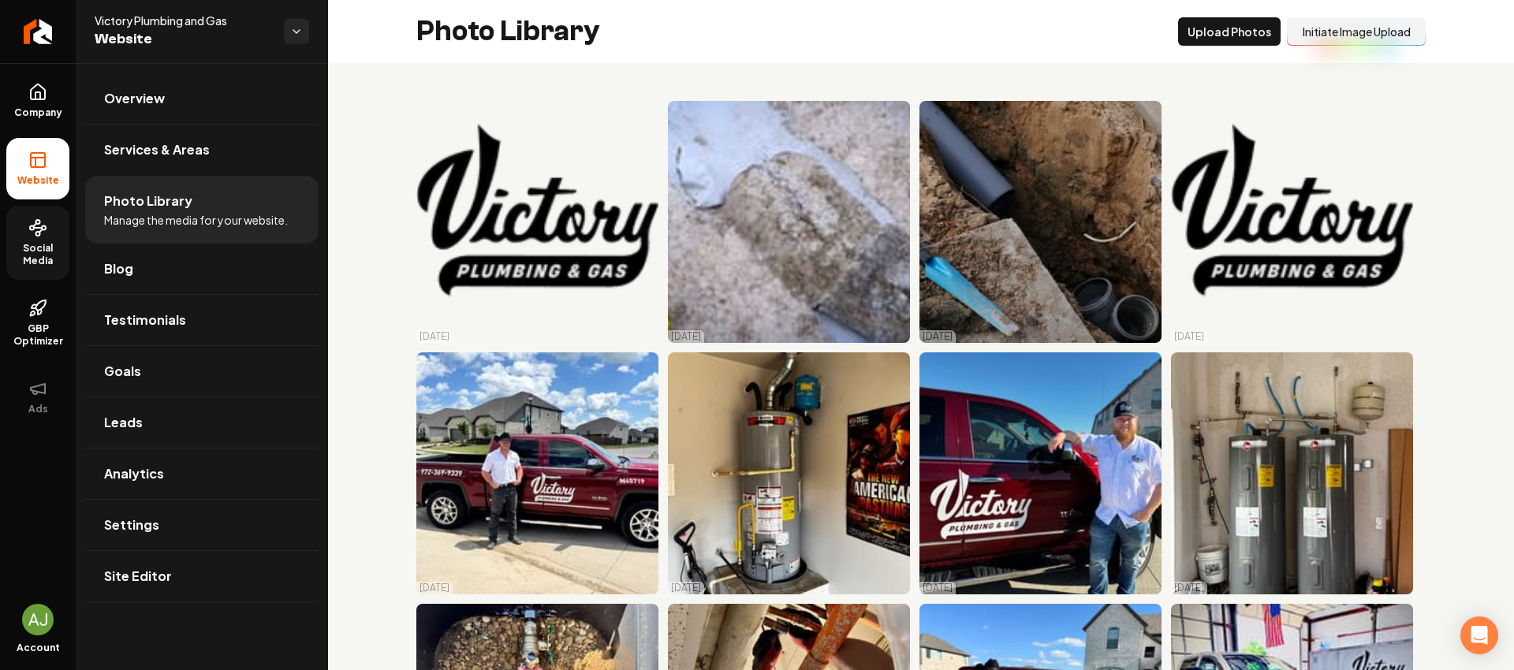
click at [48, 254] on span "Social Media" at bounding box center [37, 254] width 63 height 25
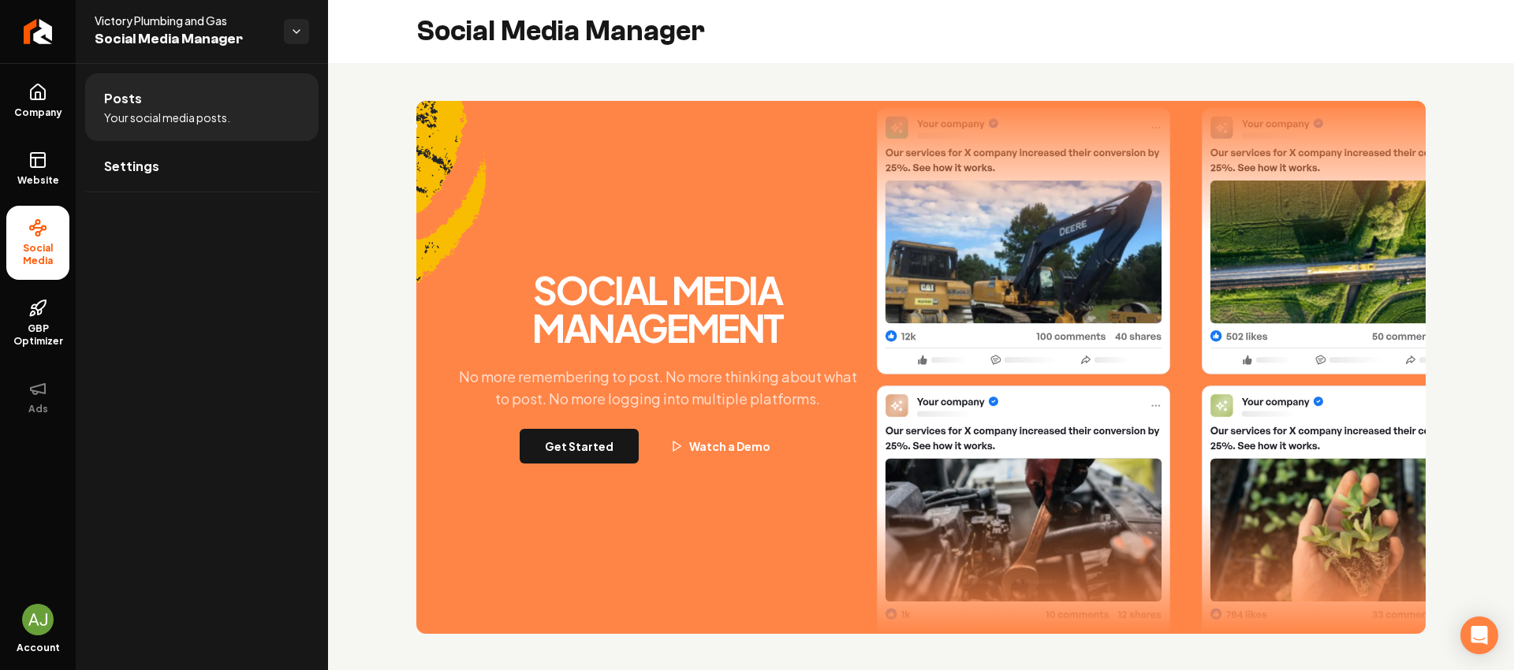
click at [590, 423] on div "Social Media Management No more remembering to post. No more thinking about wha…" at bounding box center [658, 367] width 426 height 192
click at [591, 434] on button "Get Started" at bounding box center [579, 446] width 119 height 35
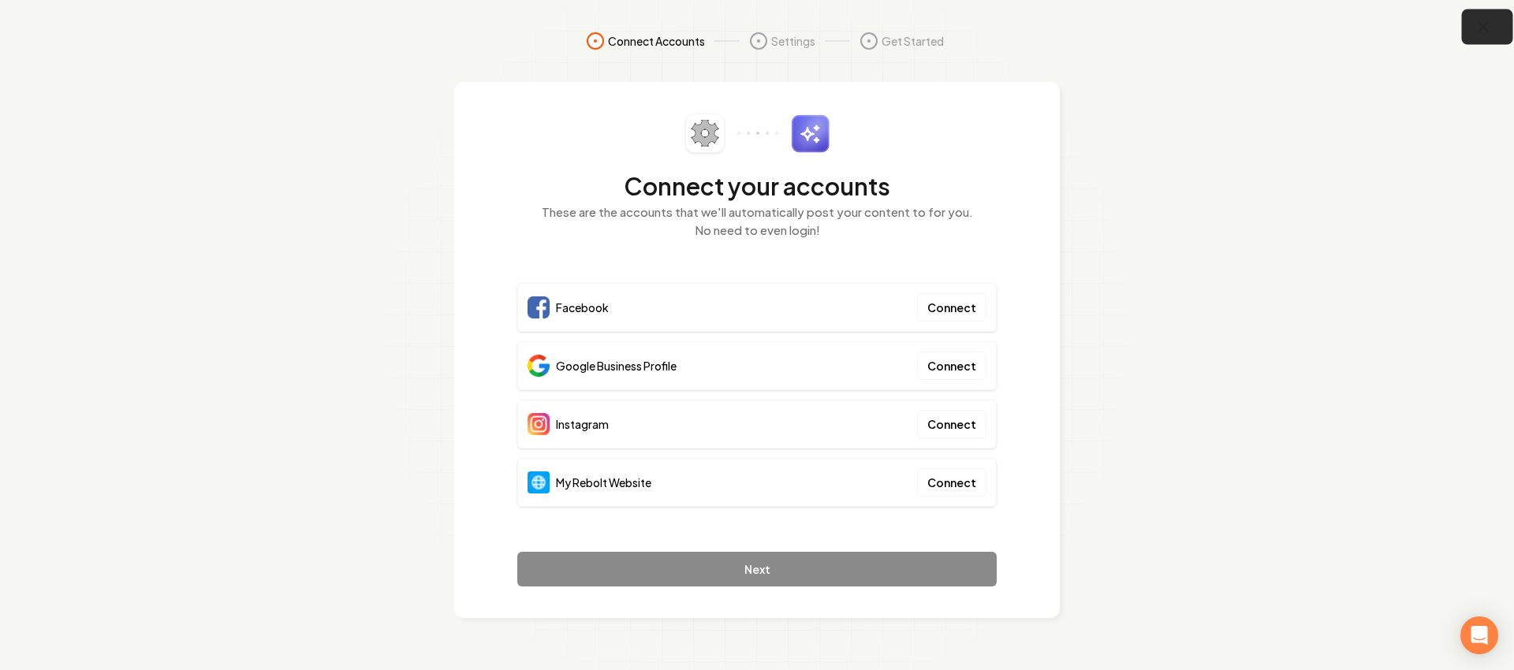
click at [1485, 29] on icon "button" at bounding box center [1483, 27] width 10 height 10
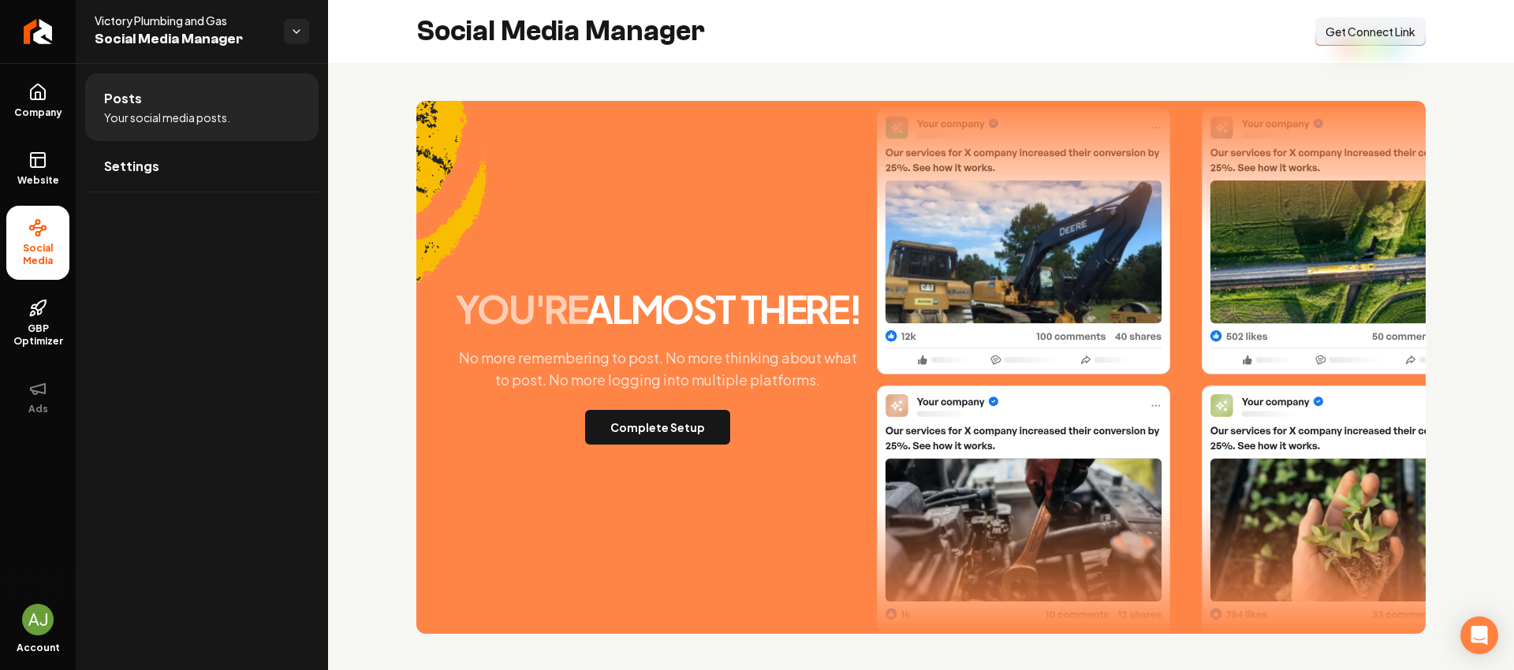
click at [1444, 29] on div "Social Media Manager Connect Link Get Connect Link" at bounding box center [921, 31] width 1186 height 63
click at [1376, 38] on span "Get Connect Link" at bounding box center [1370, 32] width 90 height 16
click at [28, 98] on icon at bounding box center [37, 92] width 19 height 19
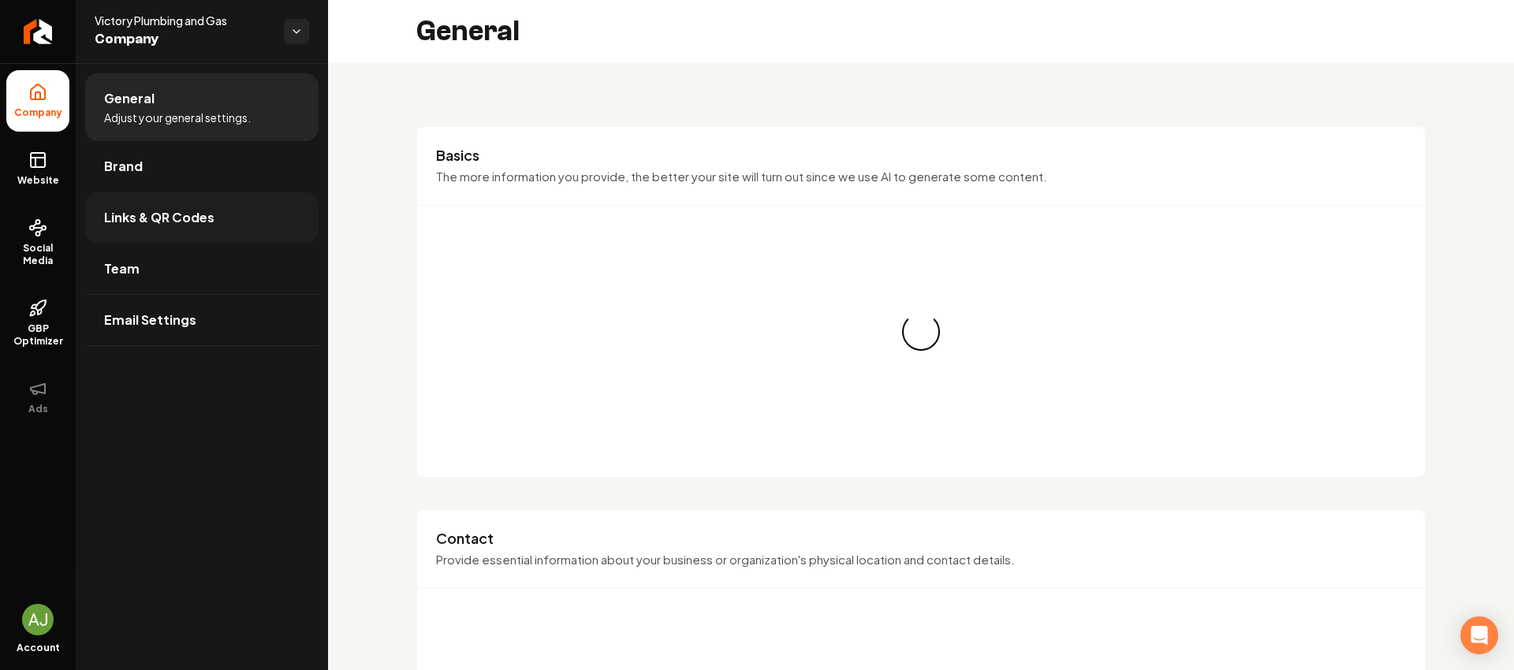
click at [140, 229] on link "Links & QR Codes" at bounding box center [201, 217] width 233 height 50
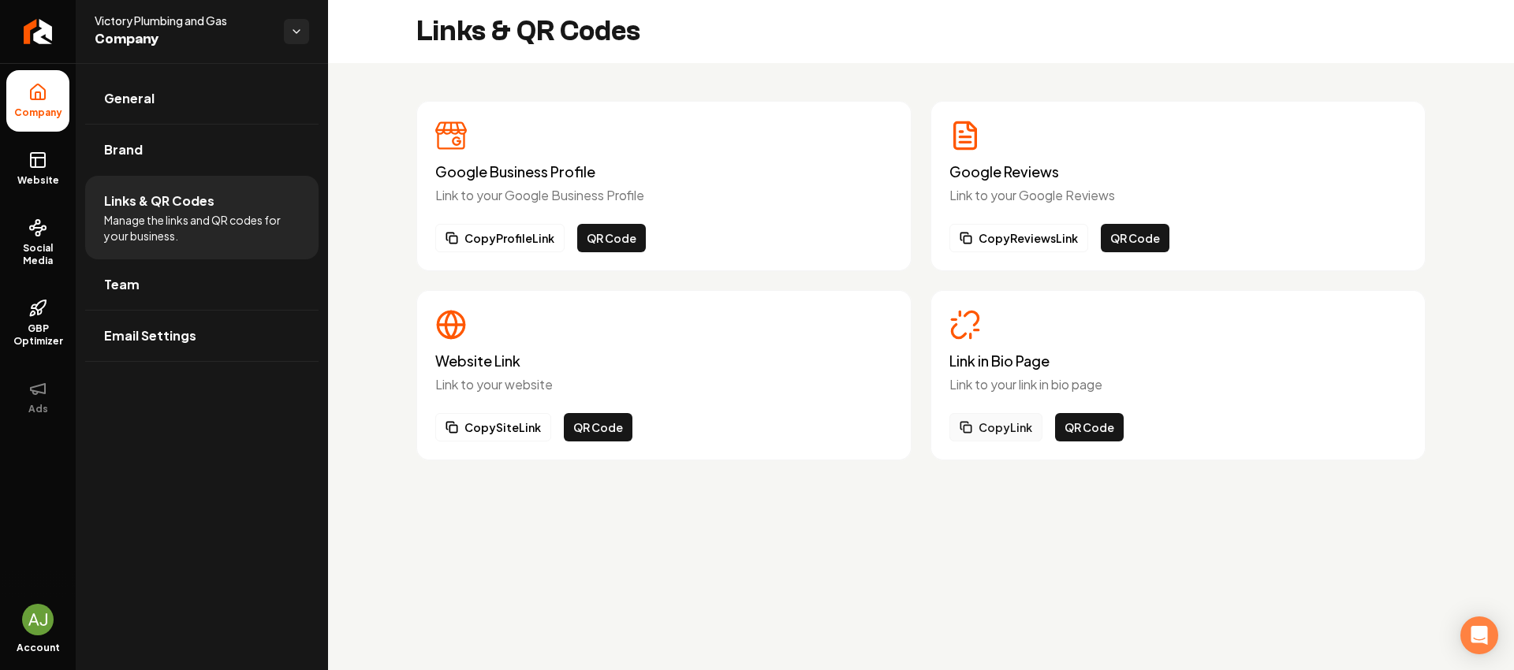
click at [1004, 434] on button "Copy Link" at bounding box center [995, 427] width 93 height 28
